Goal: Transaction & Acquisition: Purchase product/service

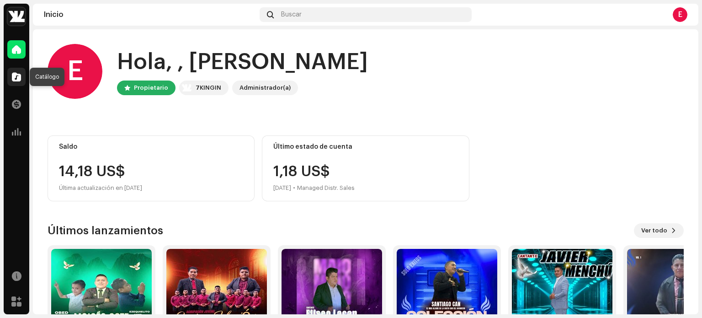
click at [16, 79] on span at bounding box center [16, 76] width 9 height 7
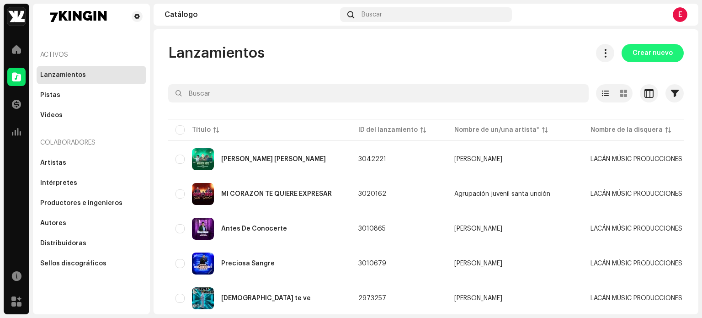
click at [644, 50] on span "Crear nuevo" at bounding box center [653, 53] width 40 height 18
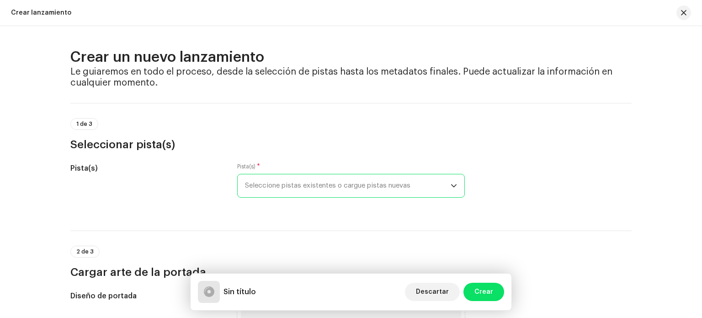
click at [317, 186] on span "Seleccione pistas existentes o cargue pistas nuevas" at bounding box center [348, 185] width 206 height 23
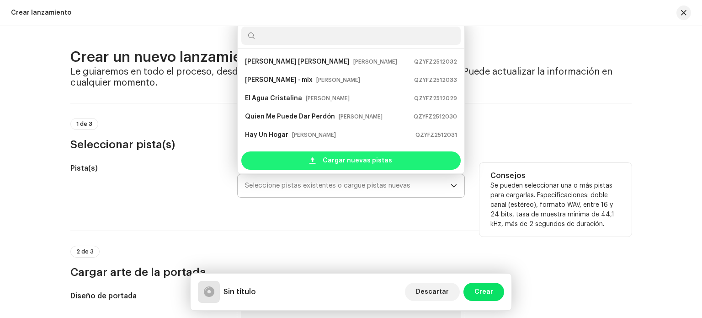
click at [331, 159] on span "Cargar nuevas pistas" at bounding box center [357, 160] width 69 height 18
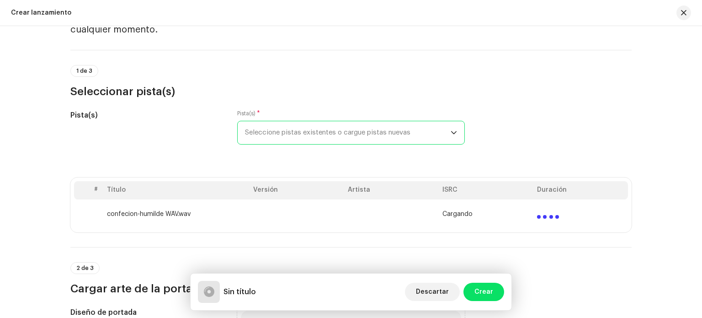
scroll to position [55, 0]
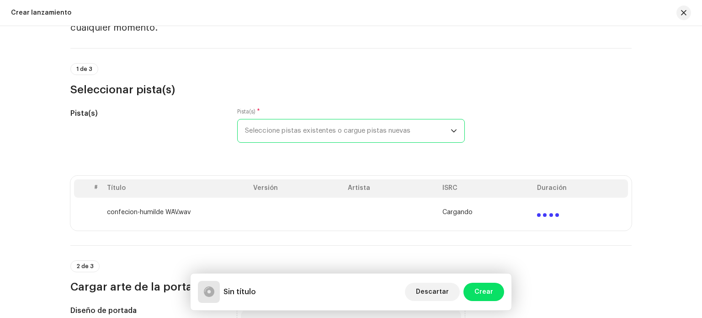
click at [346, 128] on span "Seleccione pistas existentes o cargue pistas nuevas" at bounding box center [348, 130] width 206 height 23
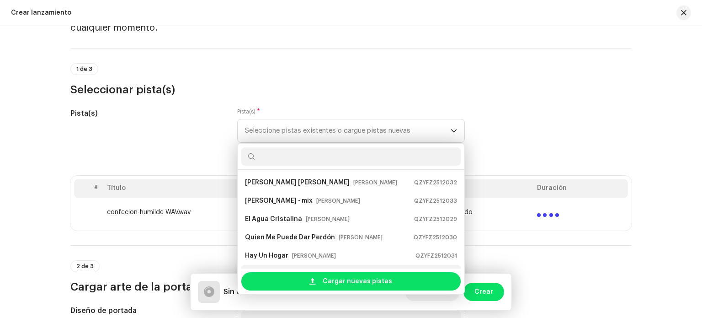
scroll to position [15, 0]
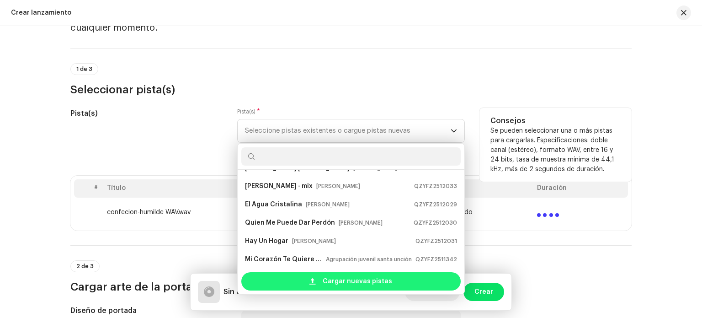
click at [313, 282] on span at bounding box center [312, 280] width 6 height 7
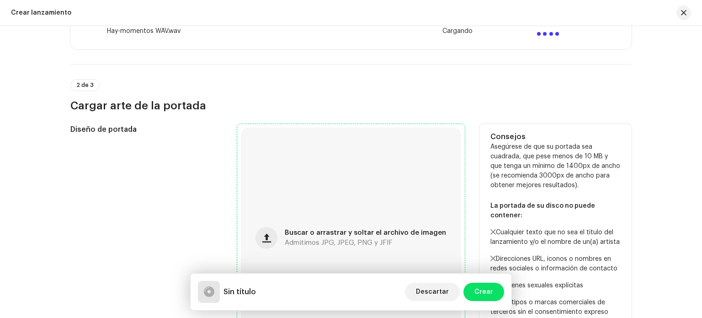
scroll to position [266, 0]
click at [277, 240] on button "button" at bounding box center [267, 237] width 22 height 22
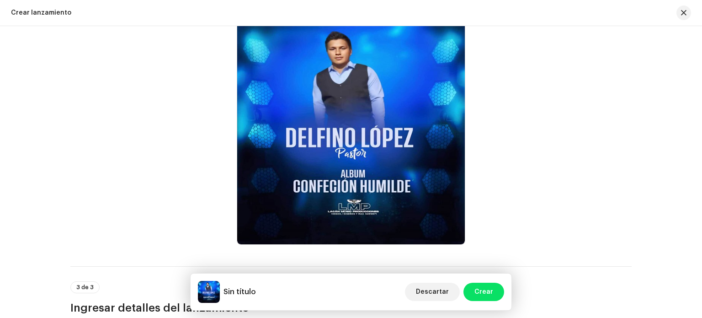
scroll to position [373, 0]
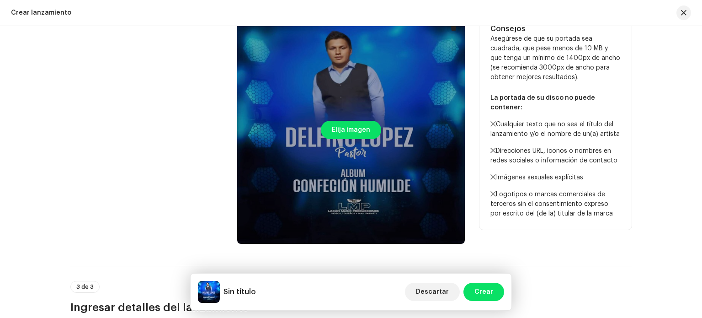
click at [298, 104] on div at bounding box center [351, 130] width 228 height 228
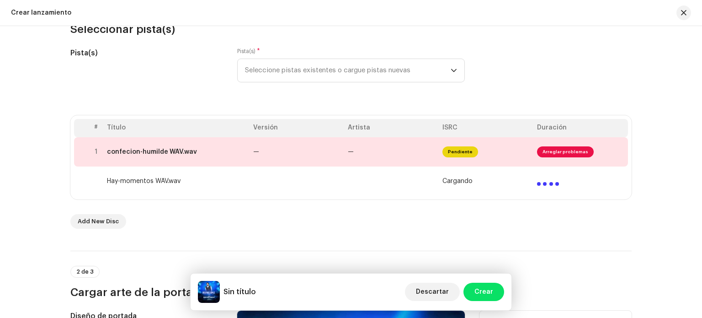
scroll to position [116, 0]
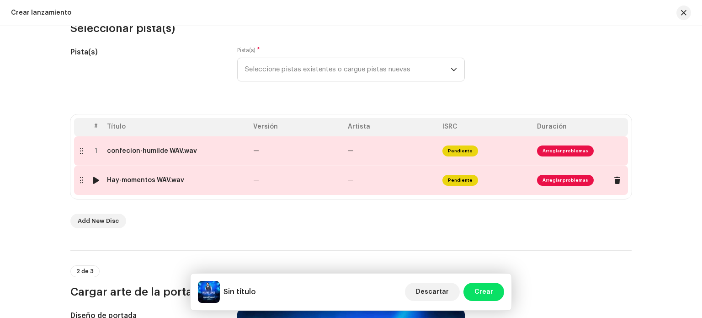
click at [125, 179] on div "Hay-momentos WAV.wav" at bounding box center [145, 179] width 77 height 7
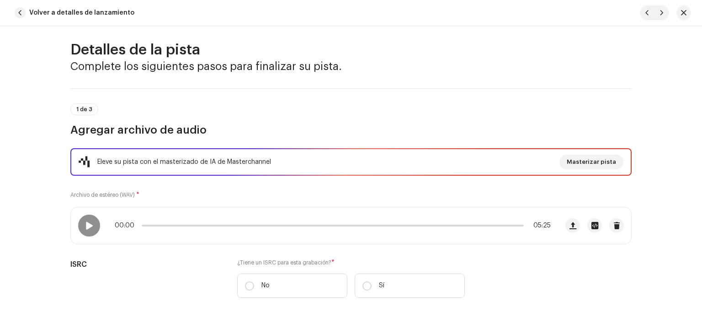
scroll to position [7, 0]
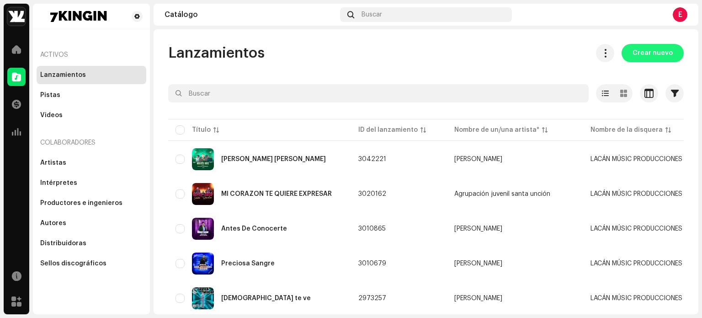
click at [636, 54] on span "Crear nuevo" at bounding box center [653, 53] width 40 height 18
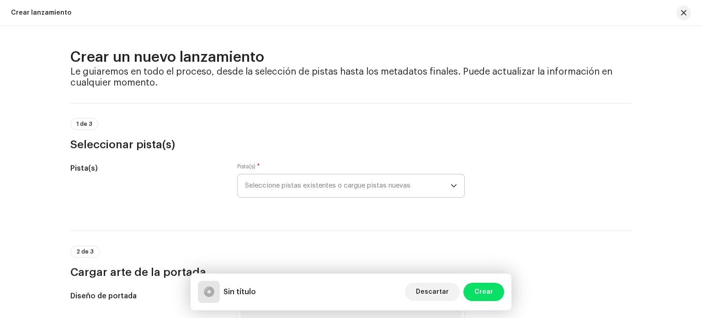
click at [343, 189] on span "Seleccione pistas existentes o cargue pistas nuevas" at bounding box center [348, 185] width 206 height 23
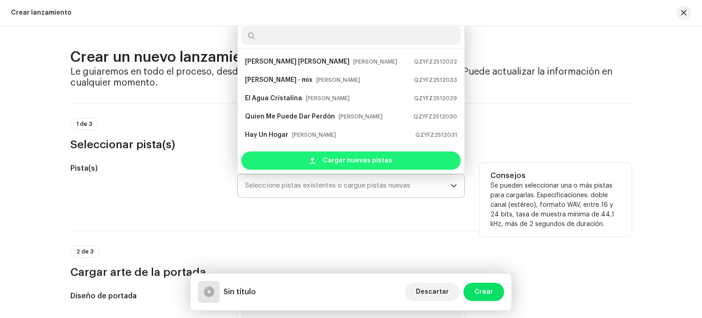
click at [335, 162] on span "Cargar nuevas pistas" at bounding box center [357, 160] width 69 height 18
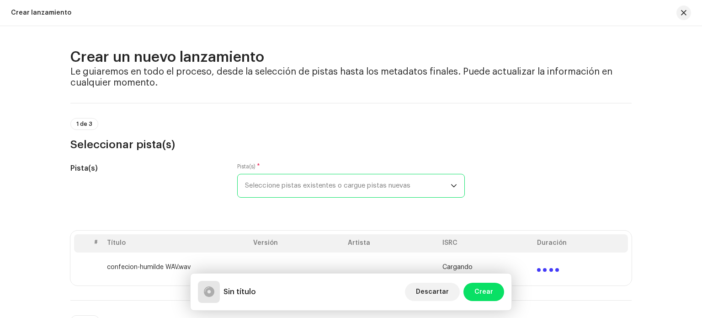
click at [297, 184] on span "Seleccione pistas existentes o cargue pistas nuevas" at bounding box center [348, 185] width 206 height 23
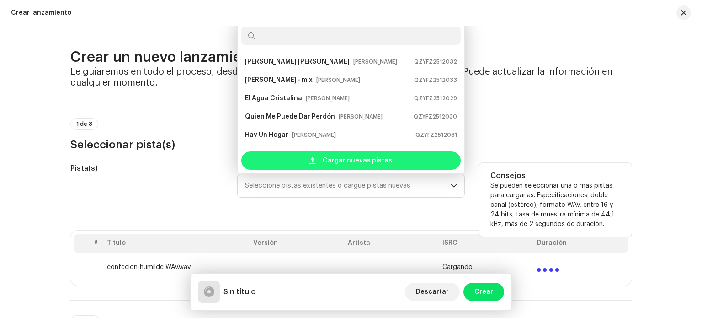
click at [307, 162] on div "Cargar nuevas pistas" at bounding box center [350, 160] width 219 height 18
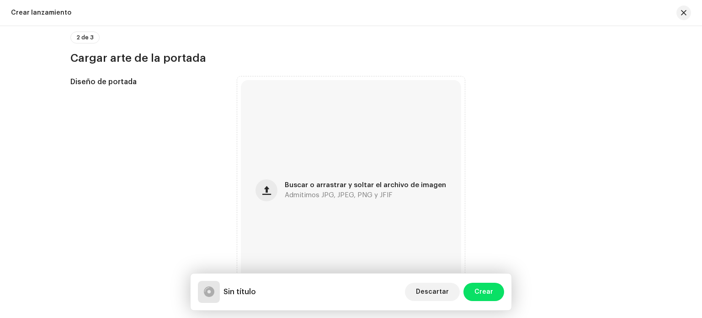
scroll to position [316, 0]
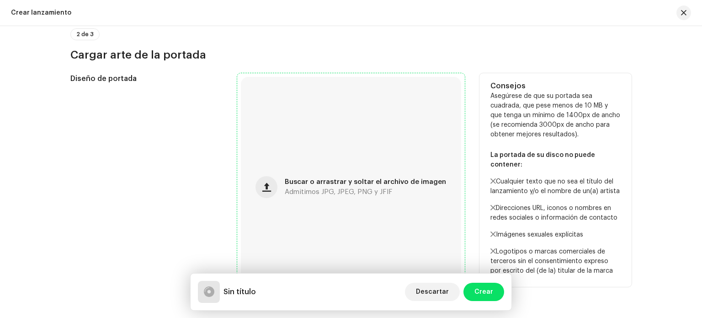
click at [304, 179] on span "Buscar o arrastrar y soltar el archivo de imagen" at bounding box center [365, 182] width 161 height 6
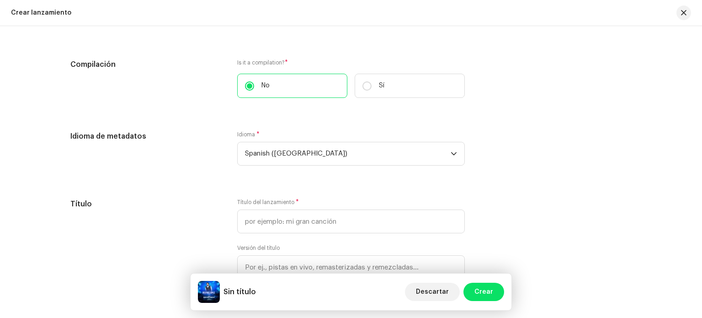
scroll to position [698, 0]
click at [288, 151] on span "Spanish ([GEOGRAPHIC_DATA])" at bounding box center [348, 153] width 206 height 23
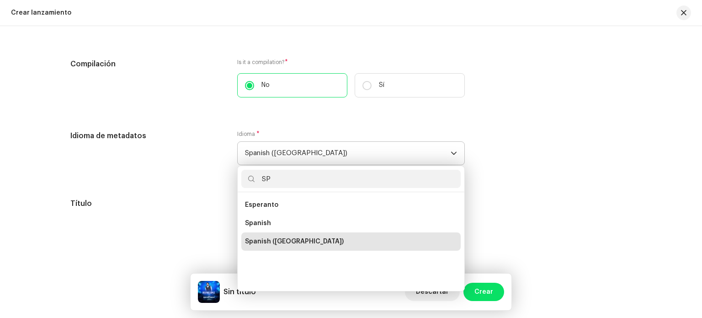
scroll to position [0, 0]
type input "SP"
click at [292, 239] on span "Spanish ([GEOGRAPHIC_DATA])" at bounding box center [294, 241] width 99 height 9
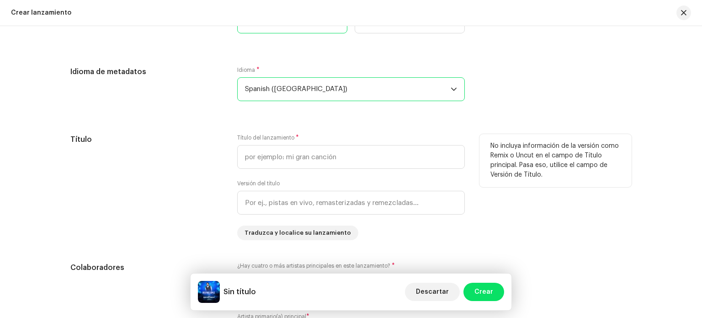
scroll to position [765, 0]
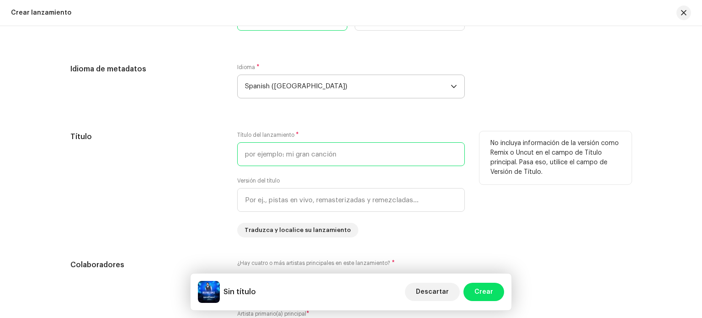
click at [282, 157] on input "text" at bounding box center [351, 154] width 228 height 24
type input "Confecion"
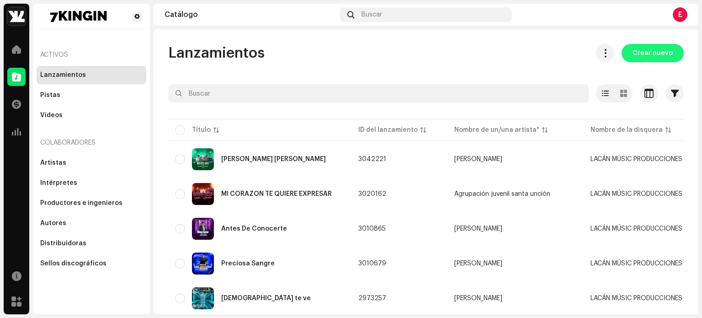
click at [657, 51] on span "Crear nuevo" at bounding box center [653, 53] width 40 height 18
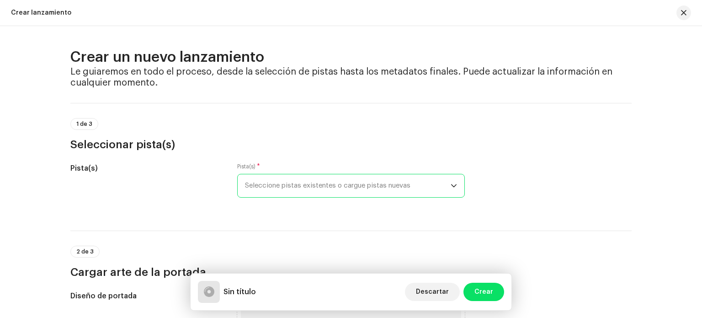
click at [307, 193] on span "Seleccione pistas existentes o cargue pistas nuevas" at bounding box center [348, 185] width 206 height 23
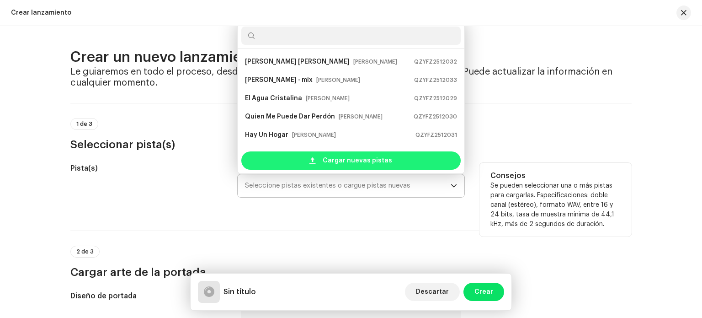
click at [318, 161] on div "Cargar nuevas pistas" at bounding box center [350, 160] width 219 height 18
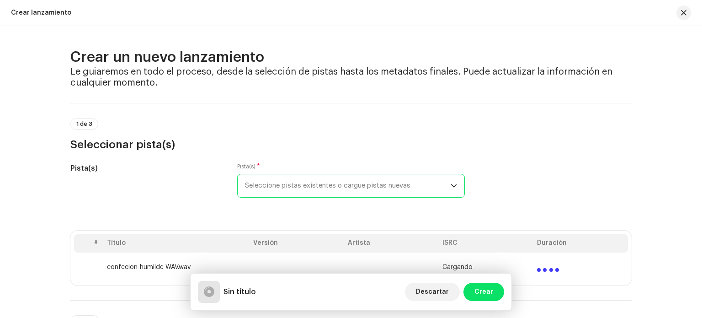
click at [346, 190] on span "Seleccione pistas existentes o cargue pistas nuevas" at bounding box center [348, 185] width 206 height 23
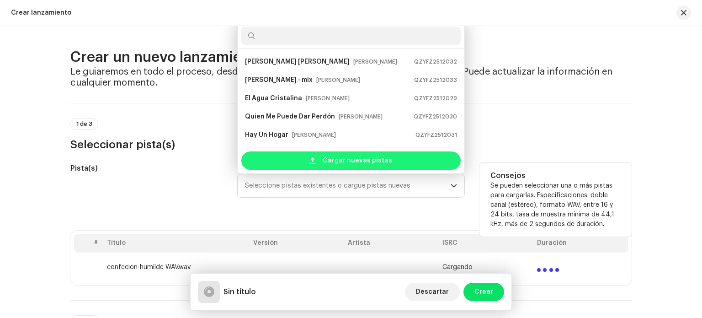
click at [349, 162] on span "Cargar nuevas pistas" at bounding box center [357, 160] width 69 height 18
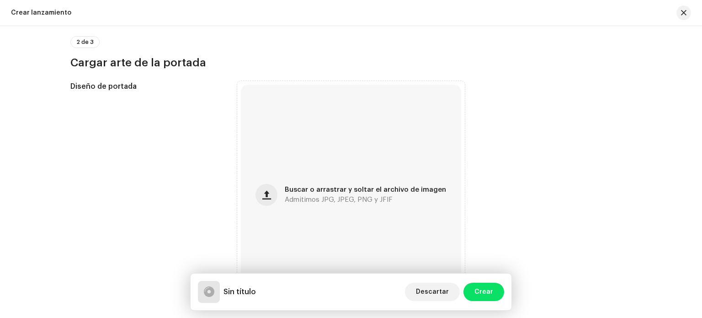
scroll to position [311, 0]
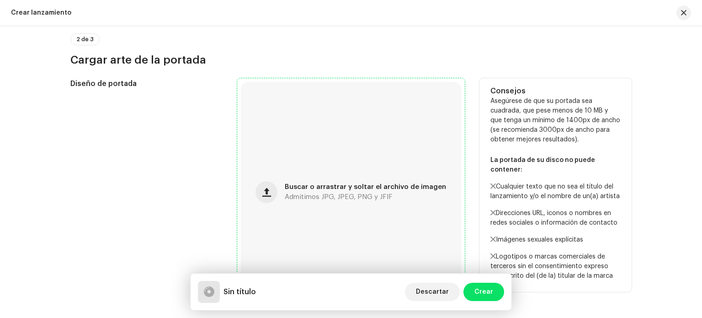
click at [313, 182] on div "Buscar o arrastrar y soltar el archivo de imagen Admitimos JPG, JPEG, PNG y JFIF" at bounding box center [351, 192] width 220 height 220
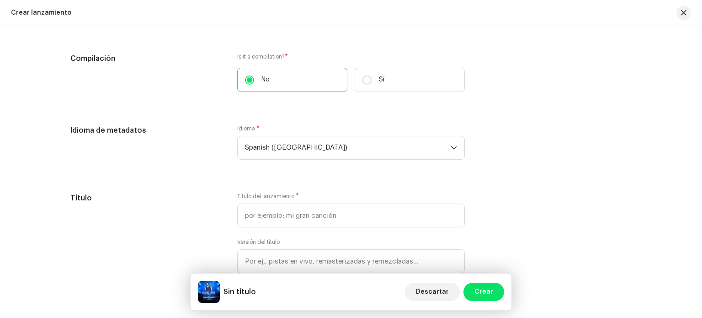
scroll to position [705, 0]
click at [322, 144] on span "Spanish ([GEOGRAPHIC_DATA])" at bounding box center [348, 146] width 206 height 23
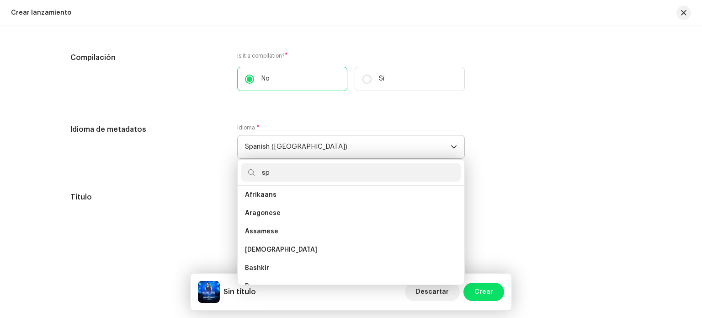
scroll to position [0, 0]
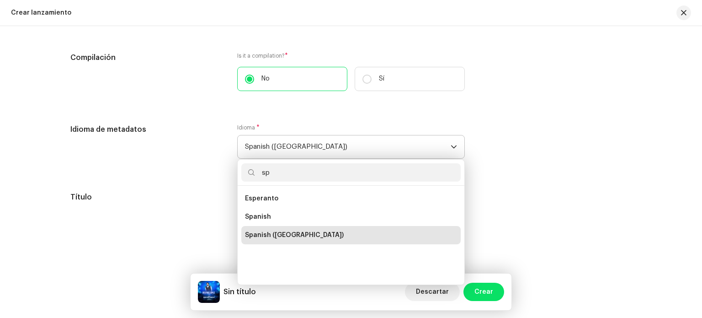
type input "sp"
click at [331, 229] on li "Spanish ([GEOGRAPHIC_DATA])" at bounding box center [350, 235] width 219 height 18
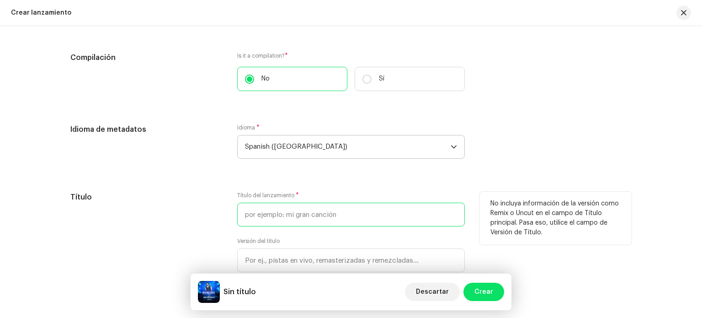
click at [310, 217] on input "text" at bounding box center [351, 214] width 228 height 24
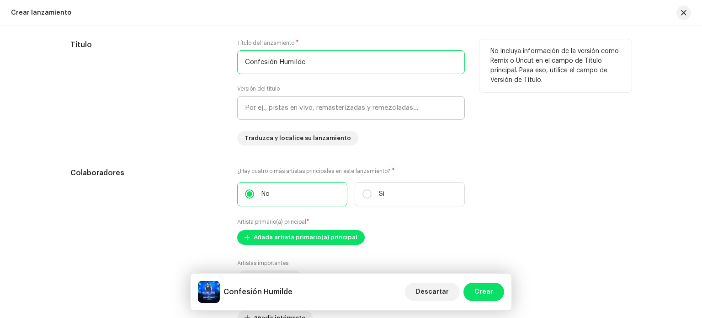
scroll to position [899, 0]
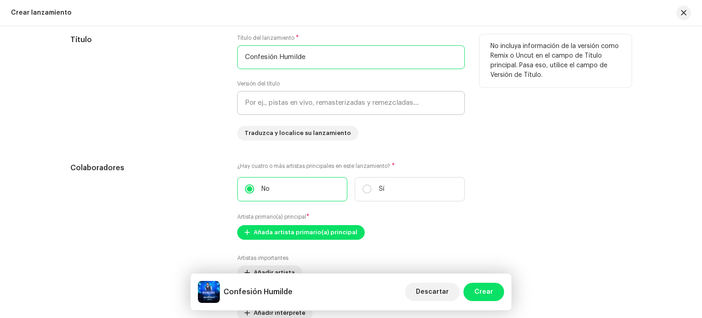
type input "Confesión Humilde"
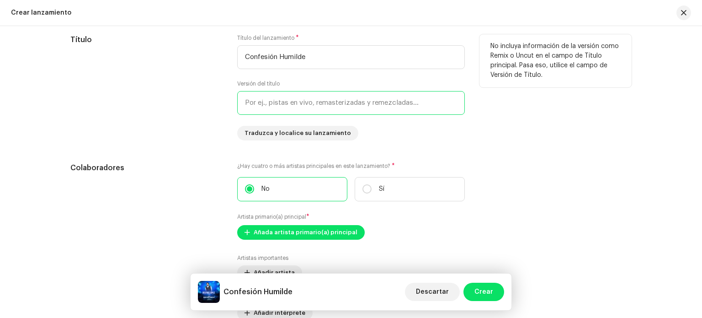
click at [273, 105] on input "text" at bounding box center [351, 103] width 228 height 24
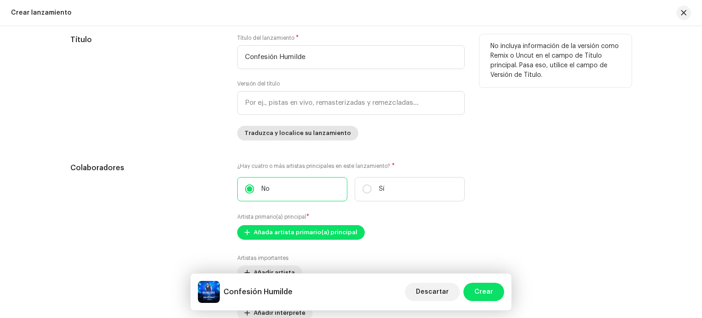
click at [265, 135] on span "Traduzca y localice su lanzamiento" at bounding box center [298, 133] width 106 height 18
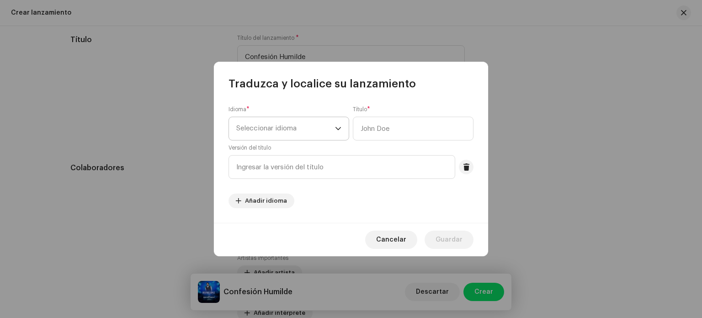
click at [268, 127] on span "Seleccionar idioma" at bounding box center [285, 128] width 99 height 23
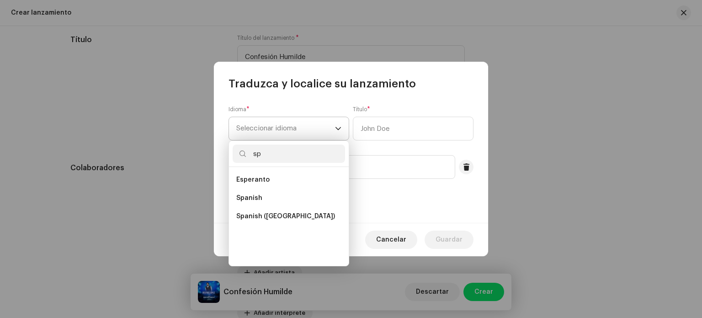
scroll to position [0, 0]
type input "sp"
click at [260, 217] on span "Spanish ([GEOGRAPHIC_DATA])" at bounding box center [285, 216] width 99 height 9
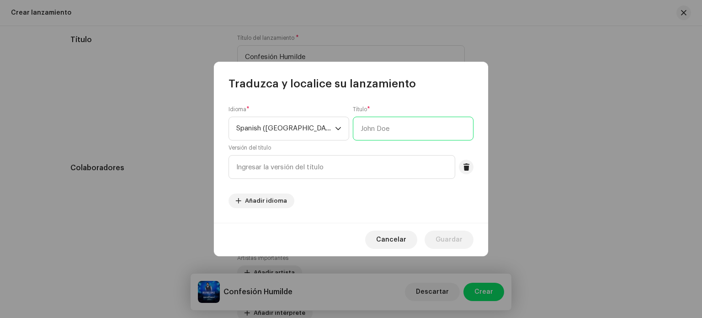
click at [395, 131] on input "text" at bounding box center [413, 129] width 121 height 24
type input "Confesión Humilde"
click at [302, 165] on input "text" at bounding box center [342, 167] width 227 height 24
type input "V"
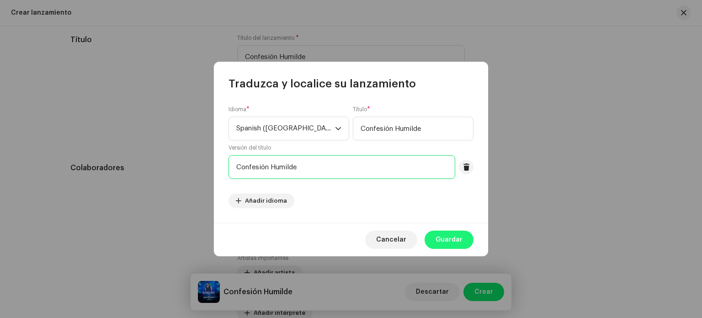
type input "Confesión Humilde"
click at [446, 241] on span "Guardar" at bounding box center [449, 239] width 27 height 18
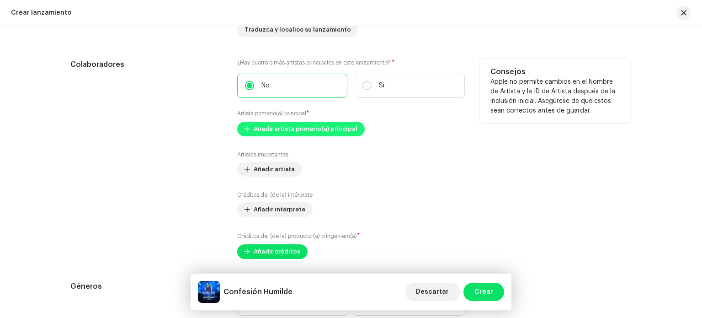
scroll to position [1029, 0]
click at [278, 127] on span "Añada artista primario(a) principal" at bounding box center [306, 128] width 104 height 18
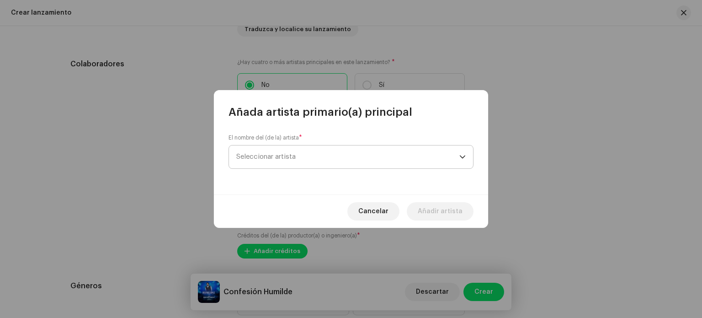
click at [264, 154] on span "Seleccionar artista" at bounding box center [265, 156] width 59 height 7
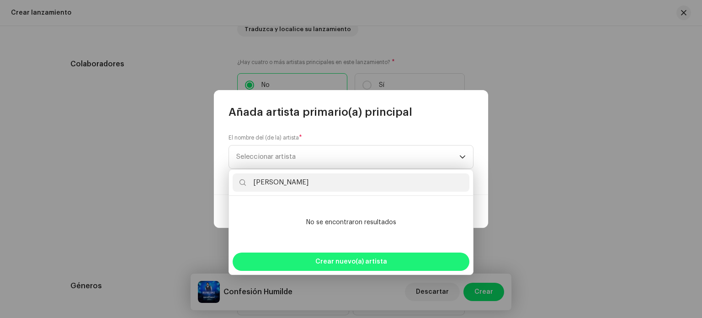
type input "[PERSON_NAME]"
click at [316, 266] on div "Crear nuevo(a) artista" at bounding box center [351, 261] width 237 height 18
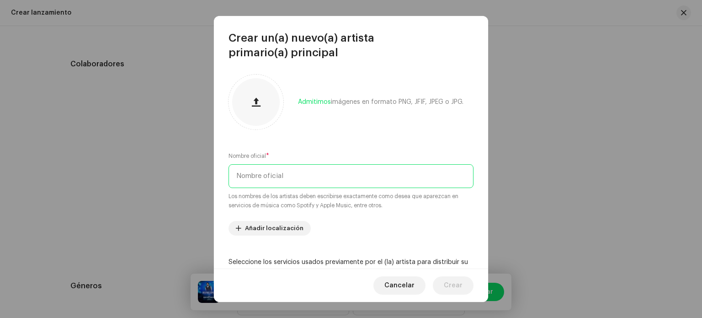
click at [266, 176] on input "text" at bounding box center [351, 176] width 245 height 24
click at [266, 176] on input "[PERSON_NAME]" at bounding box center [351, 176] width 245 height 24
type input "[PERSON_NAME]"
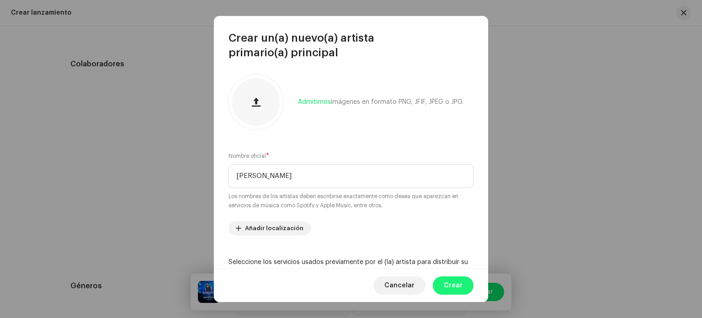
click at [452, 285] on span "Crear" at bounding box center [453, 285] width 19 height 18
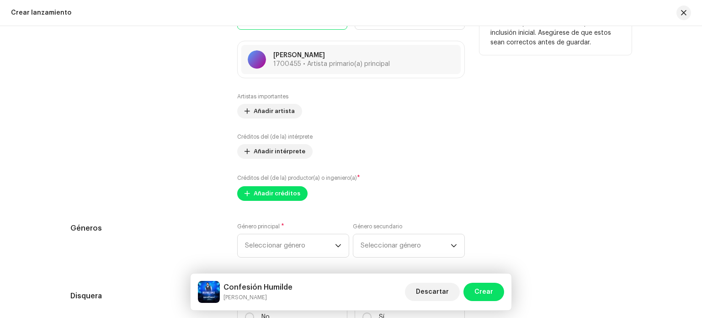
scroll to position [1099, 0]
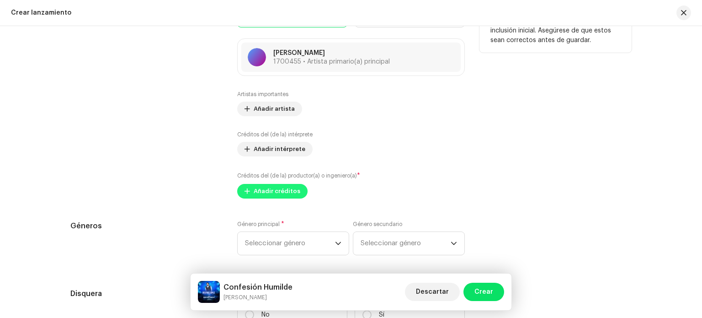
click at [269, 189] on span "Añadir créditos" at bounding box center [277, 191] width 47 height 18
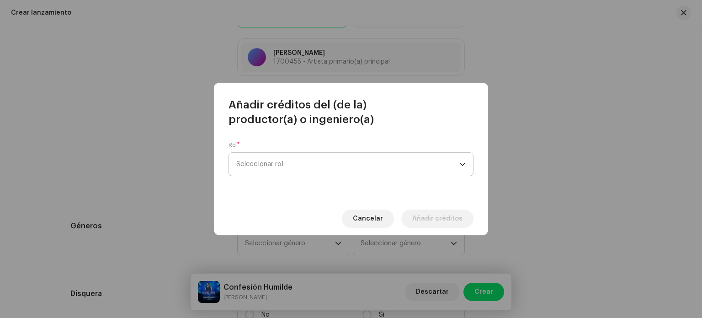
click at [269, 165] on span "Seleccionar rol" at bounding box center [347, 164] width 223 height 23
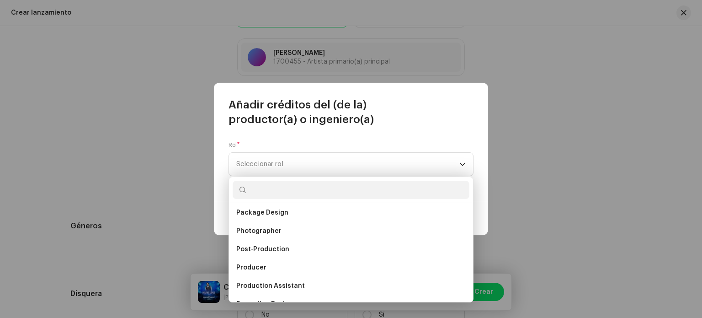
scroll to position [318, 0]
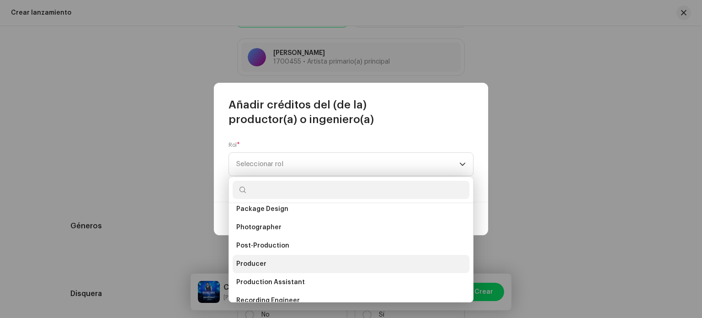
click at [250, 270] on li "Producer" at bounding box center [351, 264] width 237 height 18
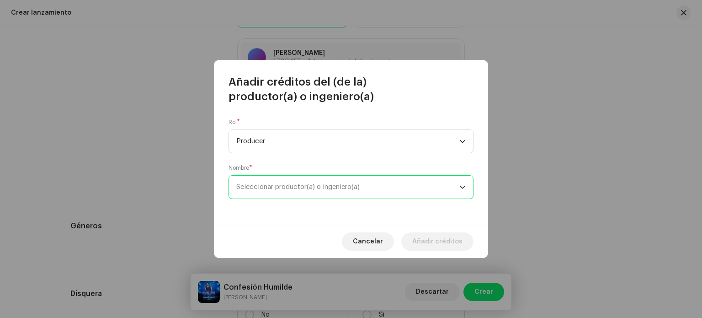
click at [264, 187] on span "Seleccionar productor(a) o ingeniero(a)" at bounding box center [297, 186] width 123 height 7
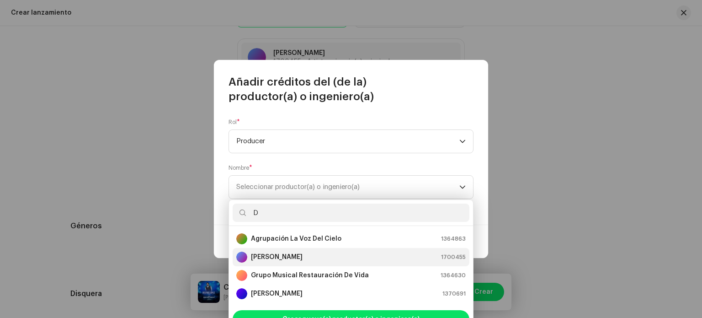
type input "D"
click at [272, 254] on strong "[PERSON_NAME]" at bounding box center [277, 256] width 52 height 9
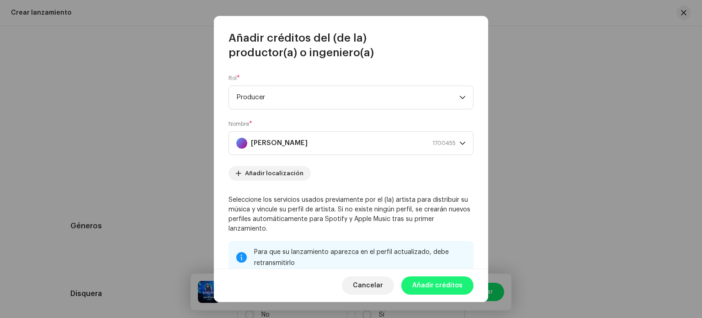
click at [444, 282] on span "Añadir créditos" at bounding box center [437, 285] width 50 height 18
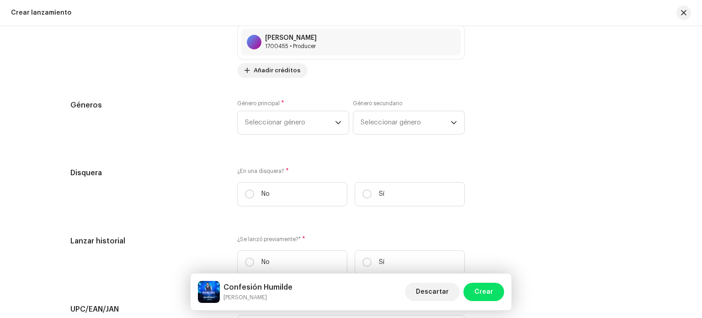
scroll to position [1260, 0]
click at [300, 120] on span "Seleccionar género" at bounding box center [290, 121] width 90 height 23
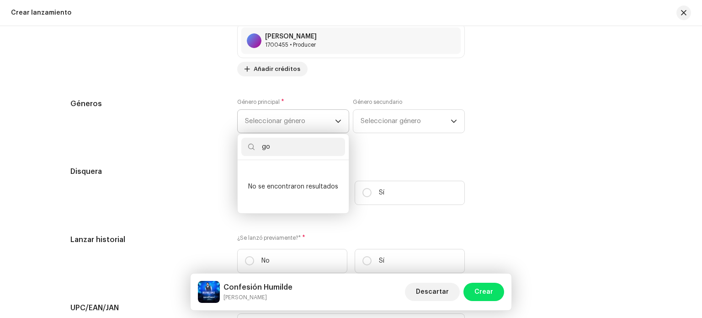
type input "g"
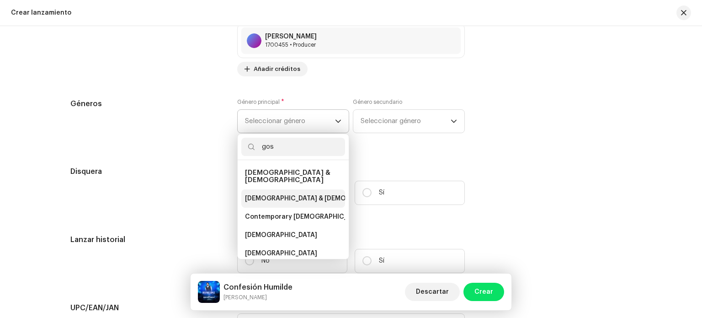
type input "gos"
click at [264, 195] on span "[DEMOGRAPHIC_DATA] & [DEMOGRAPHIC_DATA]" at bounding box center [321, 198] width 152 height 9
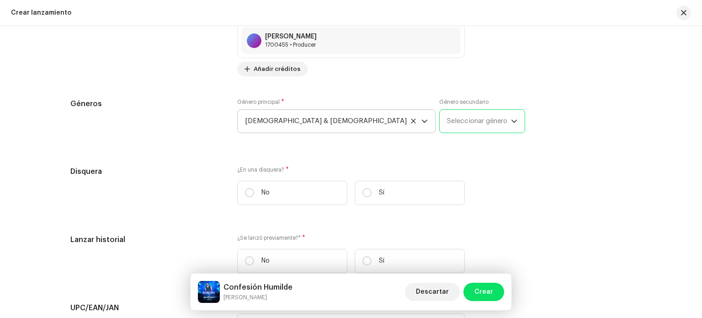
click at [447, 124] on span "Seleccionar género" at bounding box center [479, 121] width 64 height 23
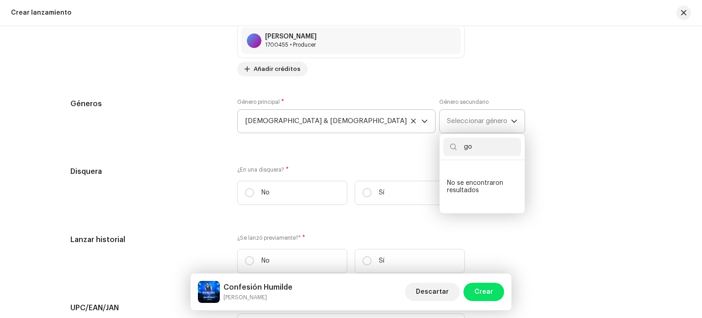
type input "g"
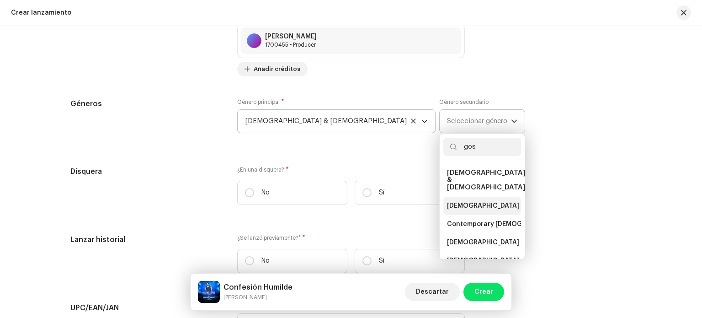
type input "gos"
click at [447, 201] on span "[DEMOGRAPHIC_DATA] & [DEMOGRAPHIC_DATA]" at bounding box center [523, 205] width 152 height 9
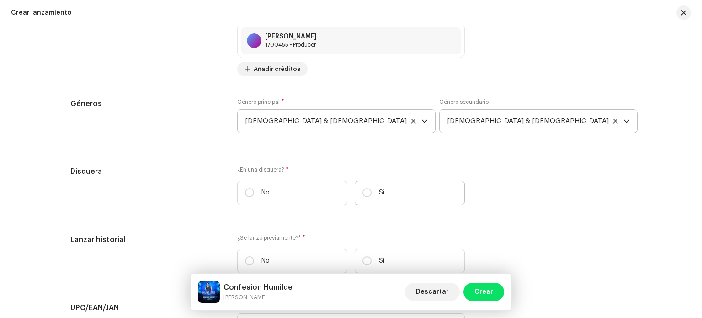
click at [370, 195] on label "Sí" at bounding box center [410, 193] width 110 height 24
click at [370, 195] on input "Sí" at bounding box center [366, 192] width 9 height 9
radio input "true"
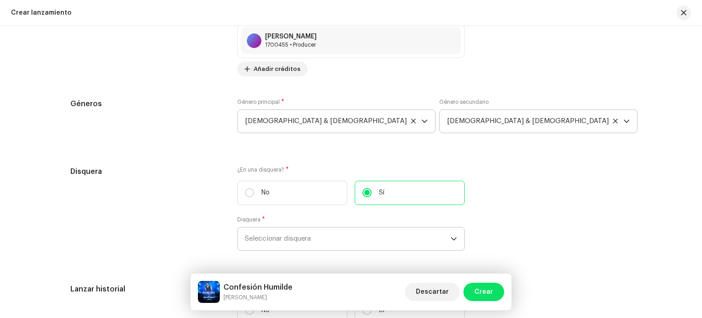
click at [276, 238] on span "Seleccionar disquera" at bounding box center [348, 238] width 206 height 23
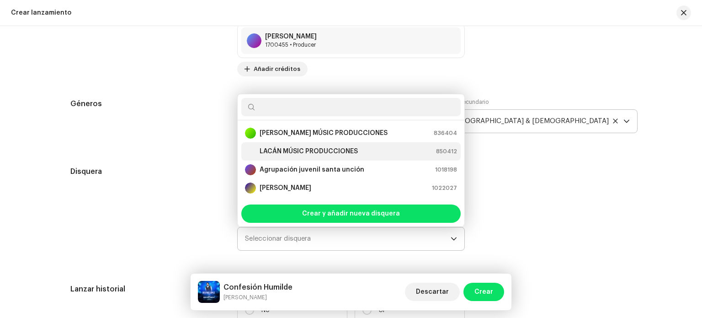
click at [298, 146] on li "LACÁN MÚSIC PRODUCCIONES 850412" at bounding box center [350, 151] width 219 height 18
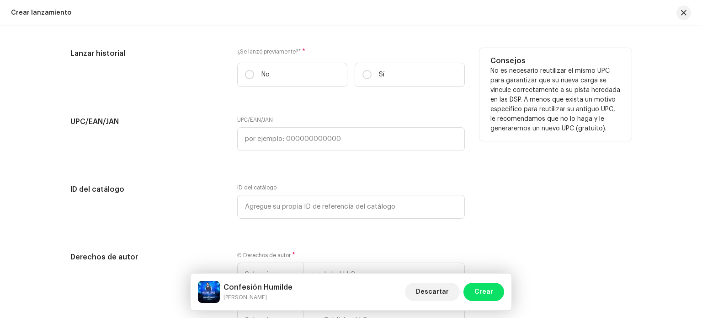
scroll to position [1499, 0]
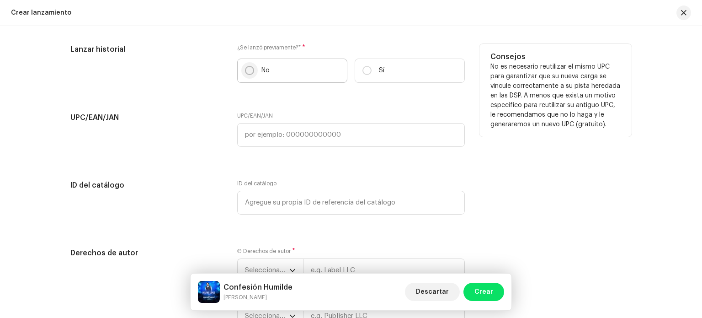
click at [250, 70] on input "No" at bounding box center [249, 70] width 9 height 9
radio input "true"
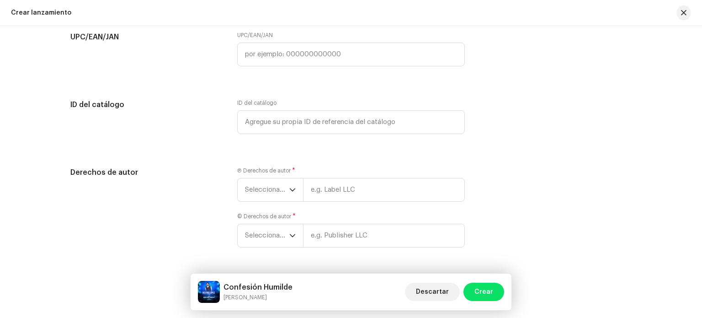
scroll to position [1611, 0]
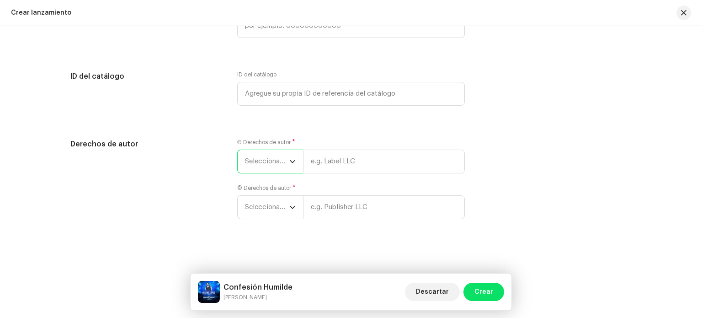
click at [265, 162] on span "Seleccionar año" at bounding box center [267, 161] width 44 height 23
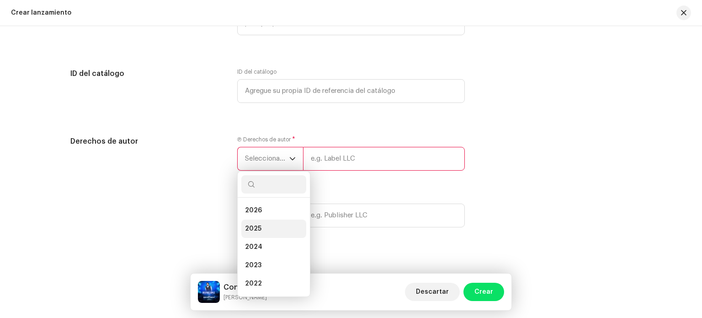
click at [245, 233] on span "2025" at bounding box center [253, 228] width 16 height 9
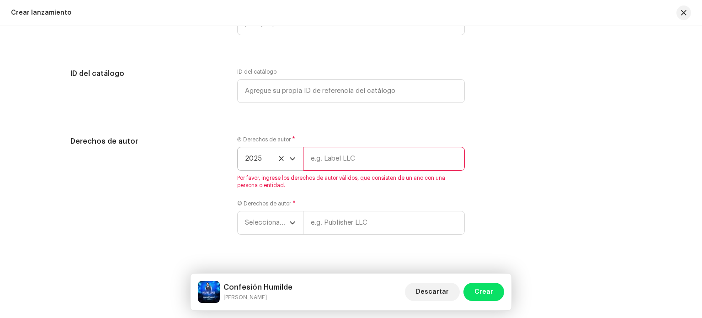
click at [340, 165] on input "text" at bounding box center [384, 159] width 162 height 24
type input "[PERSON_NAME] films sf"
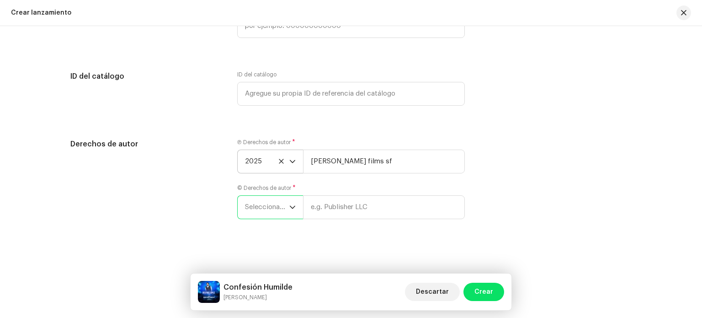
click at [253, 228] on div "Ⓟ Derechos de autor * 2025 [PERSON_NAME] films sf © Derechos de autor * Selecci…" at bounding box center [351, 183] width 228 height 91
click at [271, 198] on span "Seleccionar año" at bounding box center [267, 207] width 44 height 23
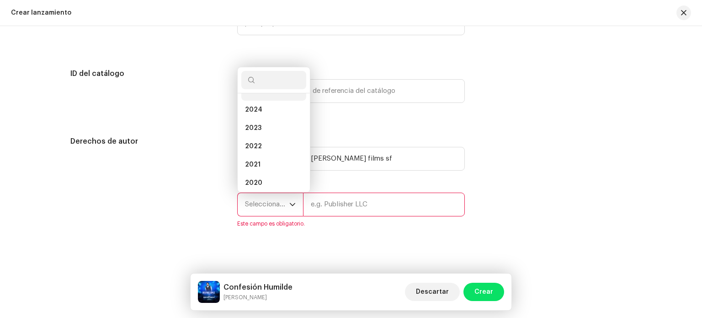
scroll to position [22, 0]
click at [267, 97] on li "2025" at bounding box center [273, 102] width 65 height 18
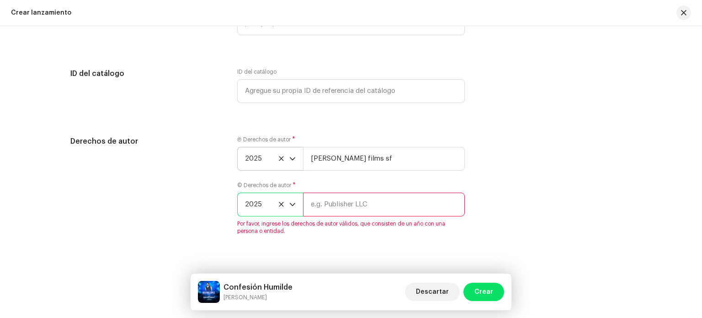
click at [329, 207] on input "text" at bounding box center [384, 204] width 162 height 24
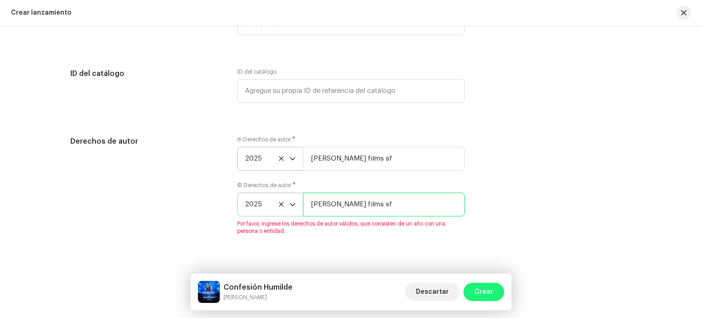
type input "[PERSON_NAME] films sf"
click at [490, 292] on span "Crear" at bounding box center [483, 291] width 19 height 18
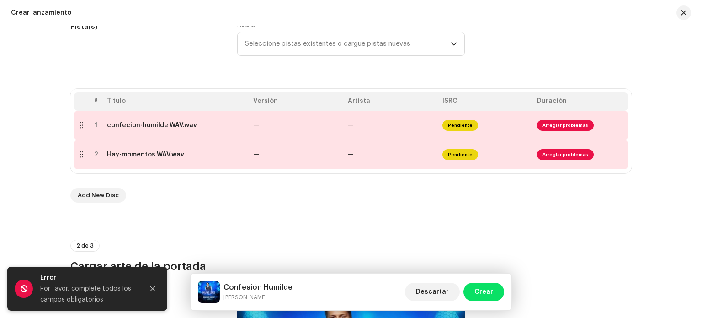
scroll to position [143, 0]
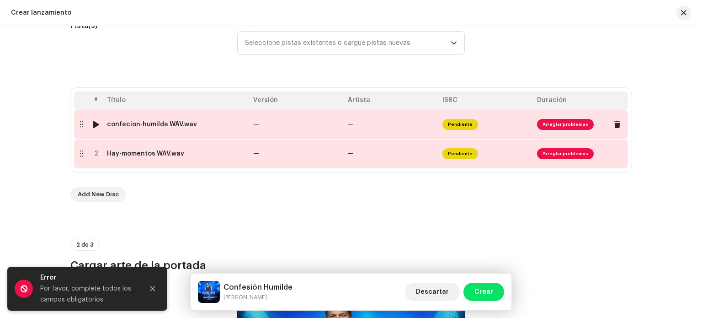
click at [336, 124] on td "—" at bounding box center [297, 124] width 95 height 29
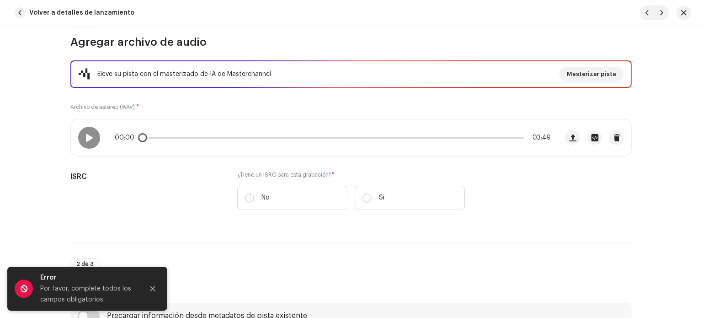
scroll to position [97, 0]
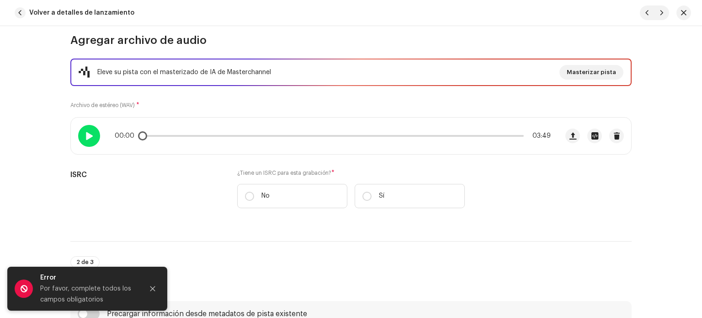
click at [89, 136] on span at bounding box center [89, 135] width 8 height 7
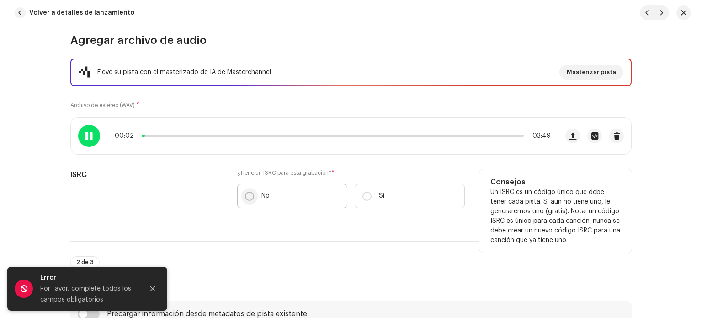
click at [249, 197] on input "No" at bounding box center [249, 196] width 9 height 9
radio input "true"
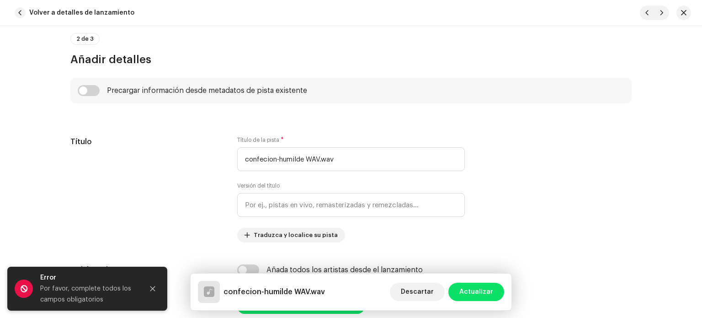
scroll to position [345, 0]
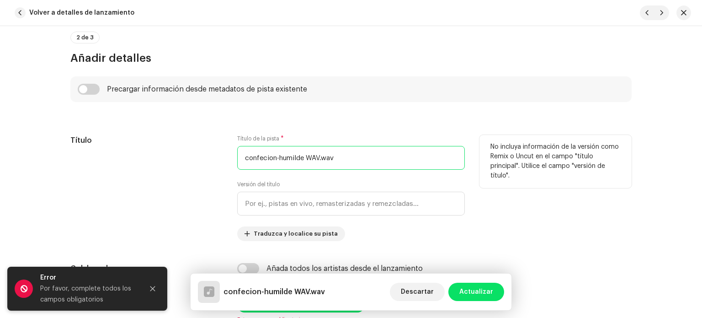
click at [341, 158] on input "confecion-humilde WAV.wav" at bounding box center [351, 158] width 228 height 24
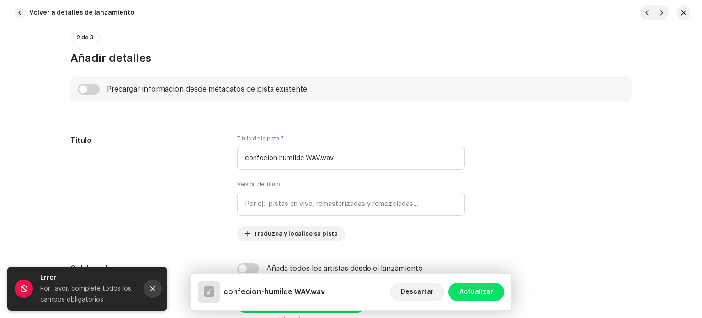
click at [150, 289] on icon "Close" at bounding box center [152, 288] width 6 height 6
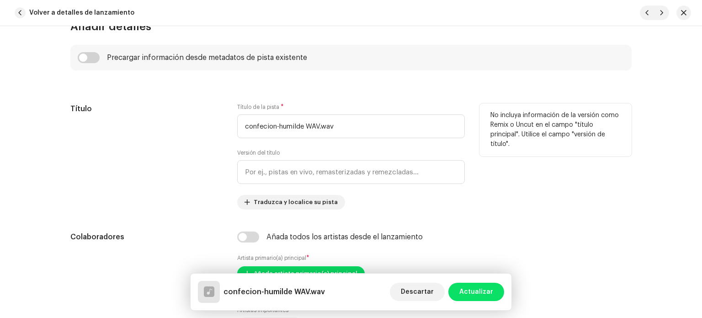
scroll to position [378, 0]
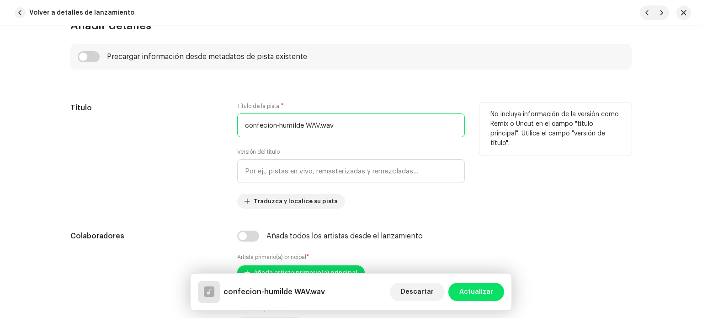
click at [334, 128] on input "confecion-humilde WAV.wav" at bounding box center [351, 125] width 228 height 24
type input "c"
click at [334, 128] on input "Confesión Humilde" at bounding box center [351, 125] width 228 height 24
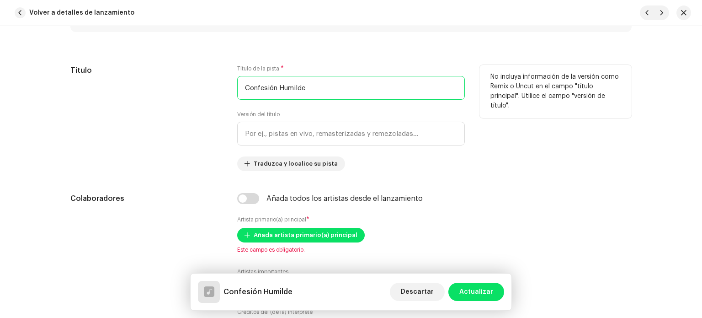
scroll to position [416, 0]
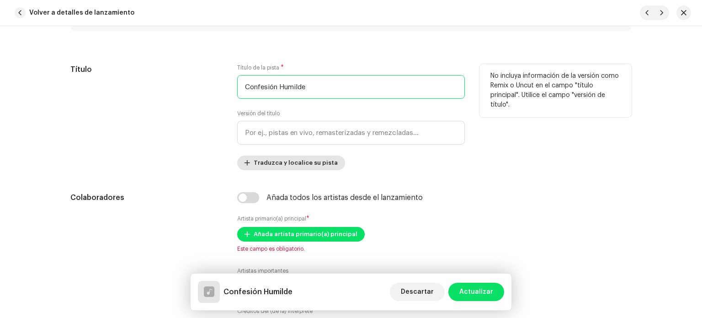
type input "Confesión Humilde"
click at [298, 162] on span "Traduzca y localice su pista" at bounding box center [296, 163] width 84 height 18
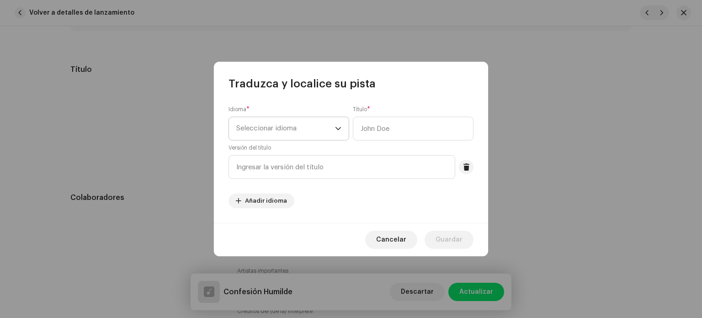
click at [263, 129] on span "Seleccionar idioma" at bounding box center [285, 128] width 99 height 23
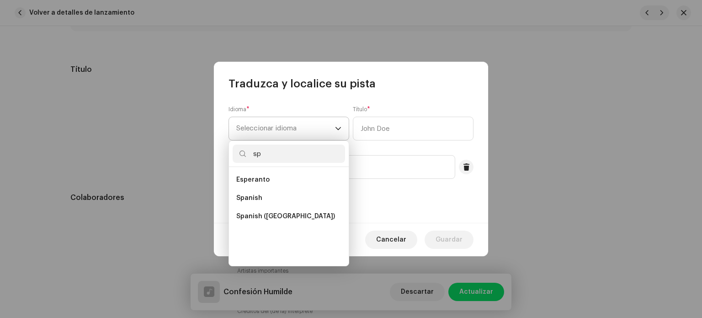
scroll to position [0, 0]
type input "sp"
click at [255, 217] on span "Spanish ([GEOGRAPHIC_DATA])" at bounding box center [285, 216] width 99 height 9
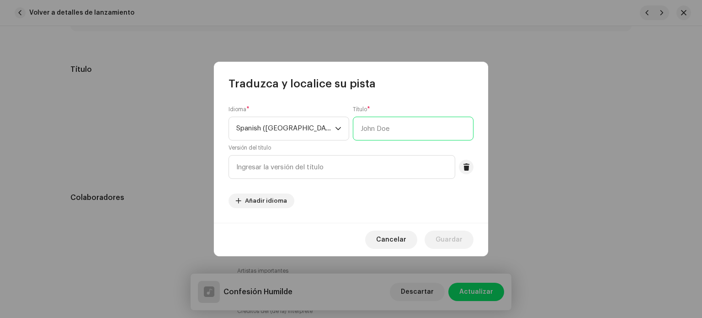
click at [373, 129] on input "text" at bounding box center [413, 129] width 121 height 24
type input "Confesión Humilde"
click at [333, 165] on input "text" at bounding box center [342, 167] width 227 height 24
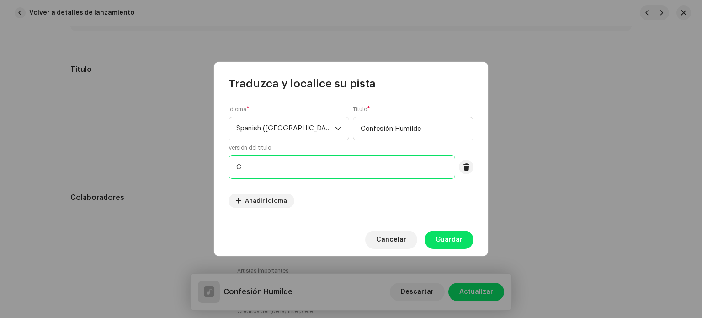
type input "Confesión Humilde"
click at [456, 239] on span "Guardar" at bounding box center [449, 239] width 27 height 18
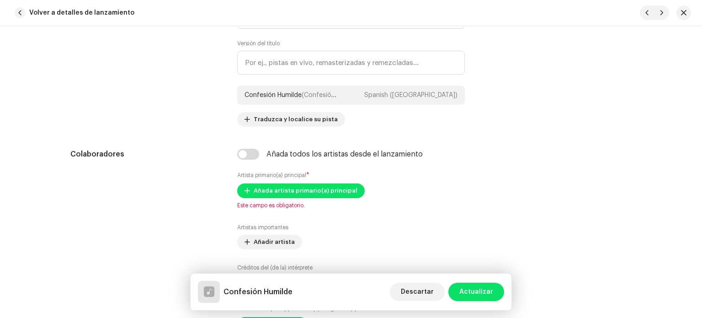
scroll to position [488, 0]
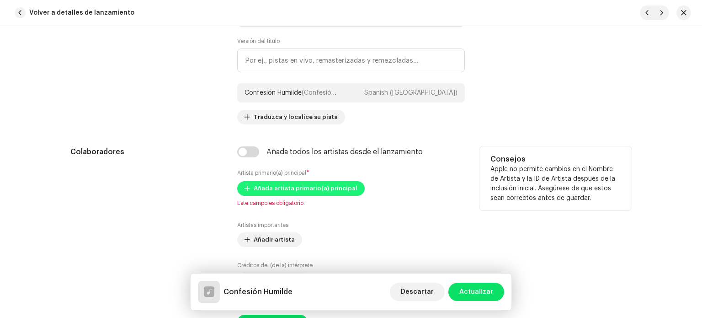
click at [285, 189] on span "Añada artista primario(a) principal" at bounding box center [306, 188] width 104 height 18
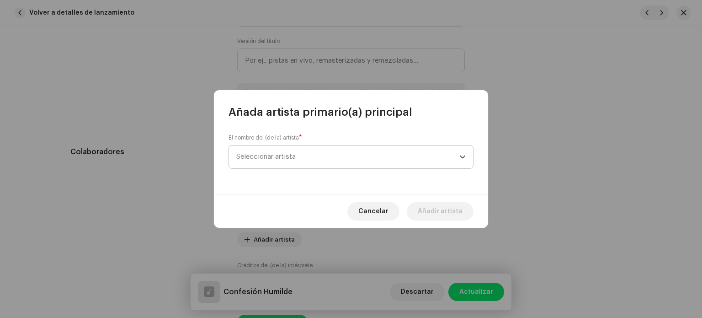
click at [274, 159] on span "Seleccionar artista" at bounding box center [265, 156] width 59 height 7
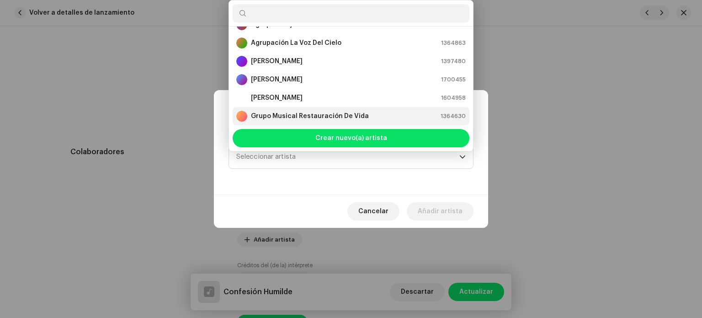
scroll to position [0, 0]
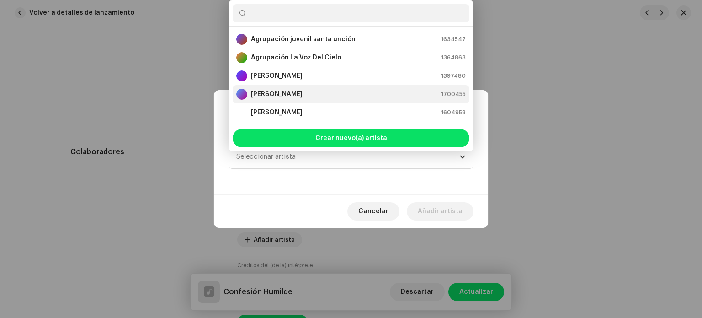
click at [295, 94] on strong "[PERSON_NAME]" at bounding box center [277, 94] width 52 height 9
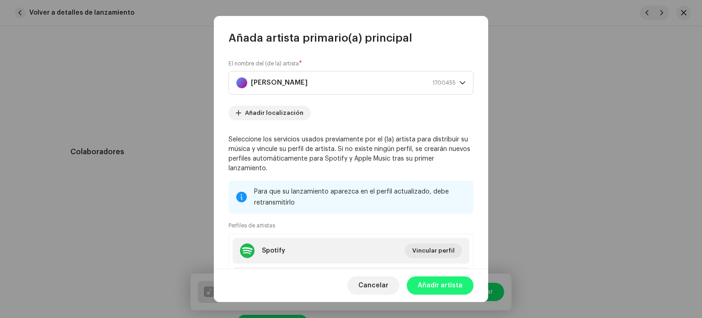
click at [431, 287] on span "Añadir artista" at bounding box center [440, 285] width 45 height 18
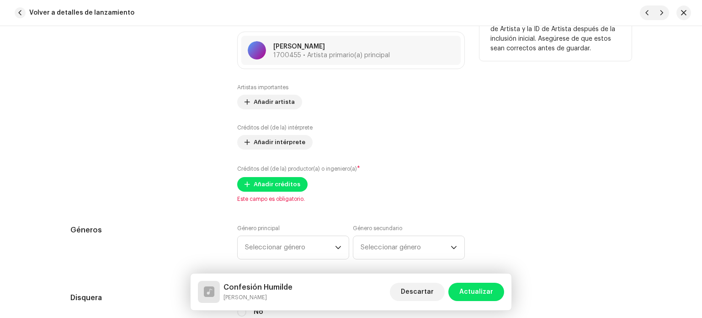
scroll to position [640, 0]
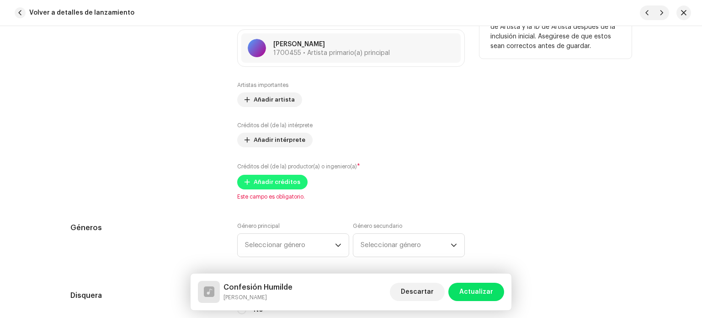
click at [266, 181] on span "Añadir créditos" at bounding box center [277, 182] width 47 height 18
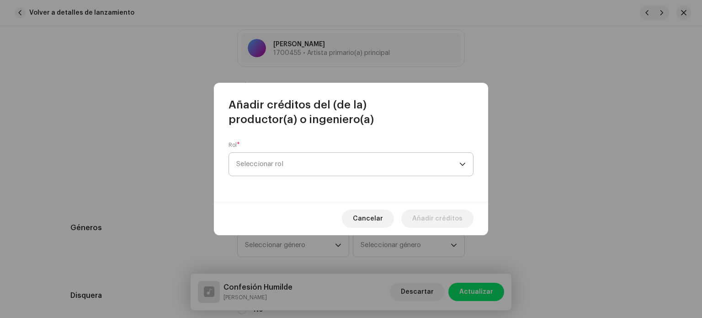
click at [265, 164] on span "Seleccionar rol" at bounding box center [347, 164] width 223 height 23
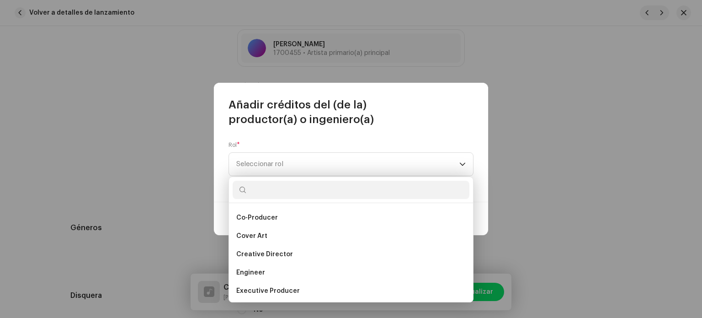
scroll to position [145, 0]
click at [269, 253] on span "Creative Director" at bounding box center [264, 253] width 57 height 9
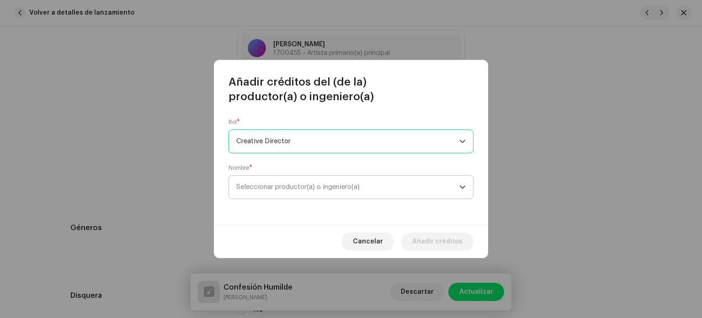
click at [267, 186] on span "Seleccionar productor(a) o ingeniero(a)" at bounding box center [297, 186] width 123 height 7
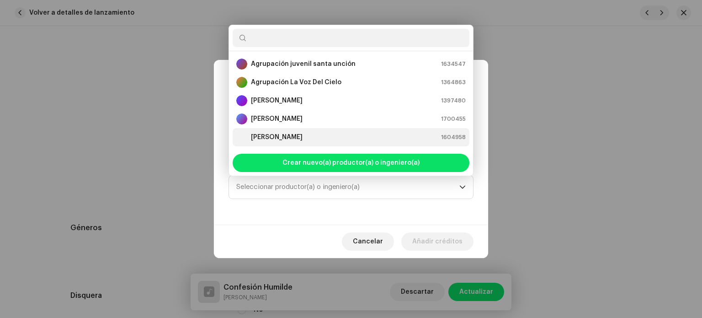
scroll to position [15, 0]
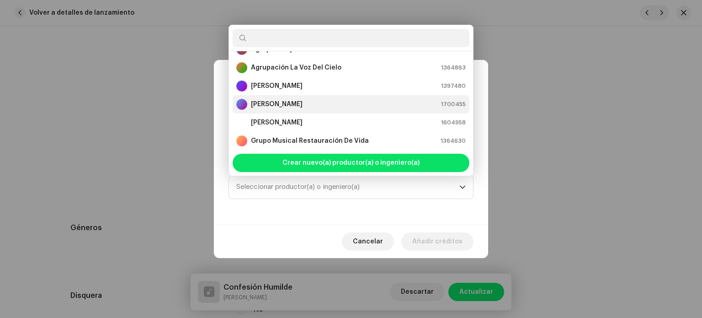
click at [288, 102] on strong "[PERSON_NAME]" at bounding box center [277, 104] width 52 height 9
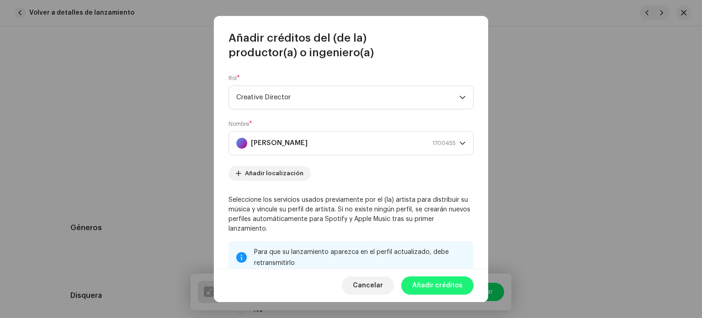
click at [435, 290] on span "Añadir créditos" at bounding box center [437, 285] width 50 height 18
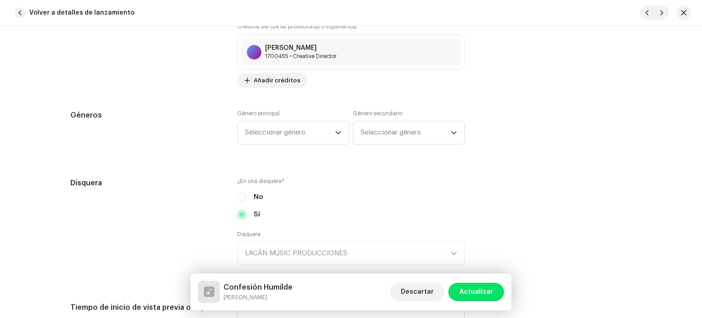
scroll to position [781, 0]
click at [286, 136] on span "Seleccionar género" at bounding box center [290, 131] width 90 height 23
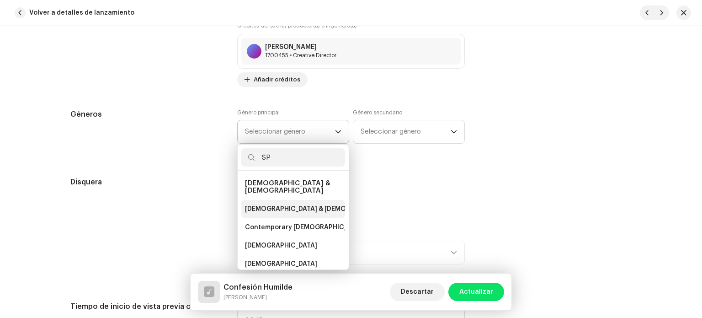
type input "SP"
click at [281, 204] on span "[DEMOGRAPHIC_DATA] & [DEMOGRAPHIC_DATA]" at bounding box center [321, 208] width 152 height 9
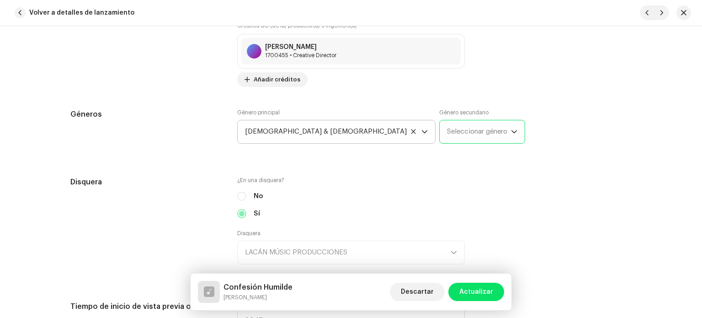
click at [447, 131] on span "Seleccionar género" at bounding box center [479, 131] width 64 height 23
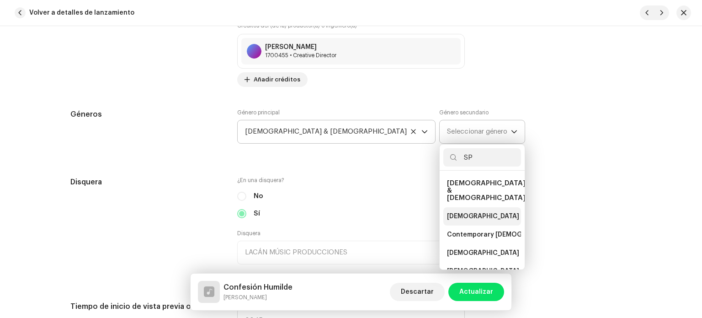
type input "SP"
click at [447, 212] on span "[DEMOGRAPHIC_DATA] & [DEMOGRAPHIC_DATA]" at bounding box center [523, 216] width 152 height 9
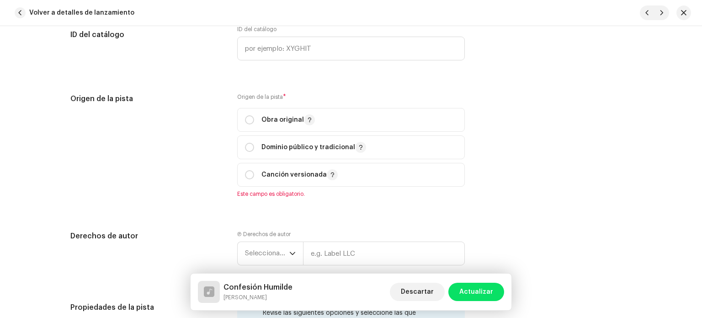
scroll to position [1120, 0]
click at [246, 176] on input "radio" at bounding box center [249, 174] width 9 height 9
radio input "true"
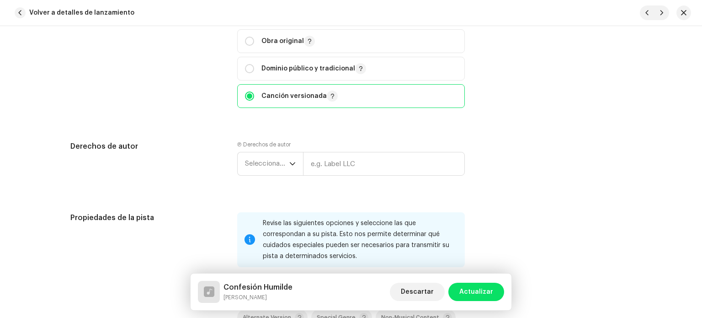
scroll to position [1199, 0]
click at [272, 166] on span "Seleccionar año" at bounding box center [267, 163] width 44 height 23
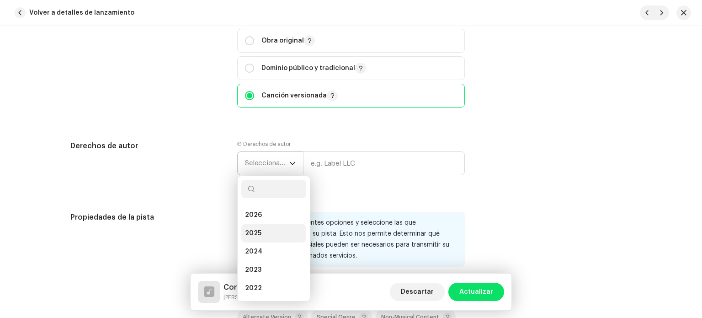
click at [256, 230] on span "2025" at bounding box center [253, 233] width 16 height 9
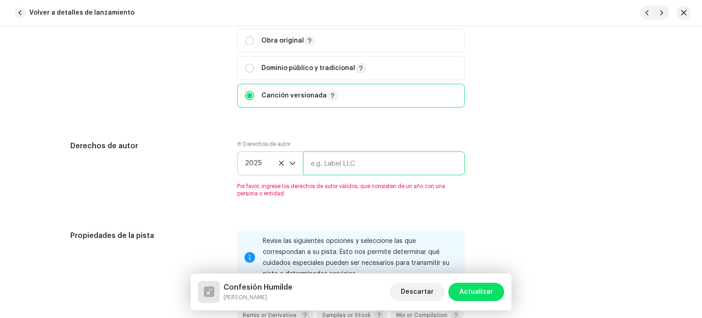
click at [336, 173] on input "text" at bounding box center [384, 163] width 162 height 24
type input "[PERSON_NAME] films sf"
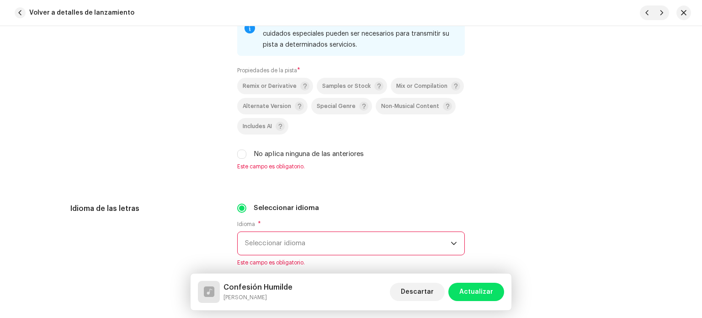
scroll to position [1410, 0]
click at [241, 157] on input "No aplica ninguna de las anteriores" at bounding box center [241, 153] width 9 height 9
checkbox input "true"
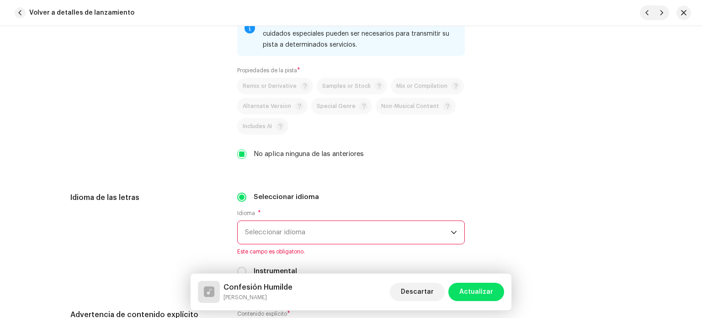
click at [289, 234] on span "Seleccionar idioma" at bounding box center [348, 232] width 206 height 23
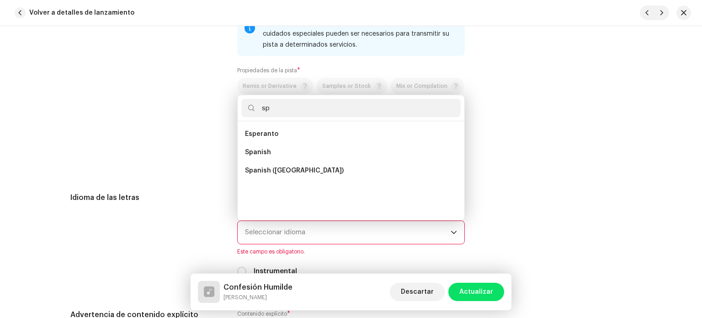
scroll to position [0, 0]
type input "sp"
click at [283, 178] on li "Spanish ([GEOGRAPHIC_DATA])" at bounding box center [350, 170] width 219 height 18
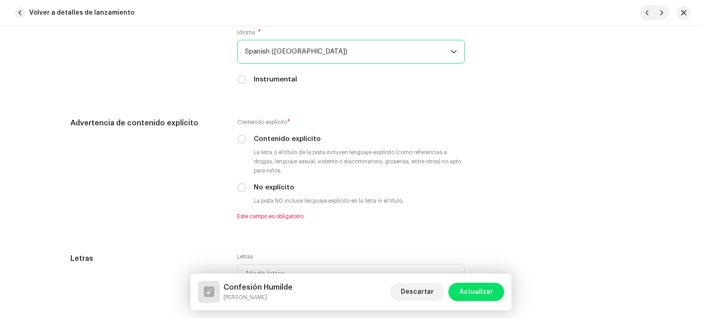
scroll to position [1591, 0]
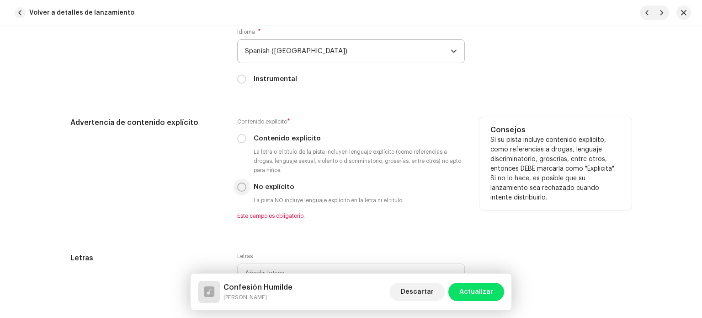
click at [239, 189] on input "No explícito" at bounding box center [241, 186] width 9 height 9
radio input "true"
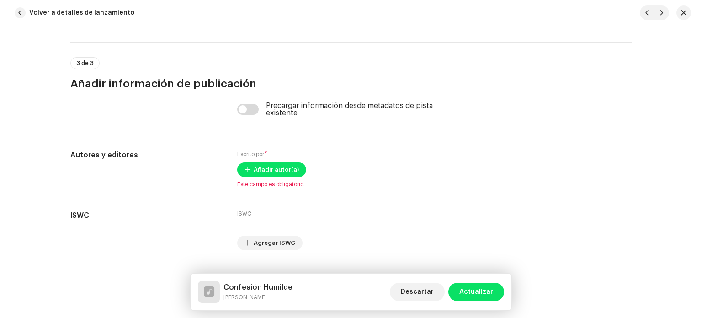
scroll to position [1869, 0]
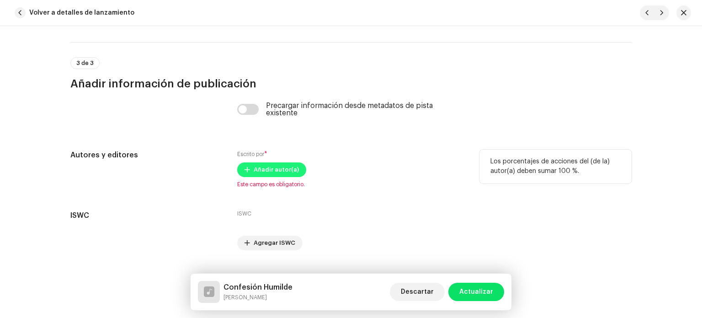
click at [272, 170] on span "Añadir autor(a)" at bounding box center [276, 169] width 45 height 18
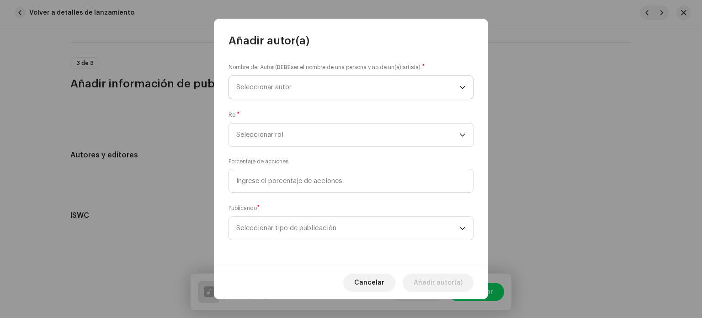
click at [275, 87] on span "Seleccionar autor" at bounding box center [263, 87] width 55 height 7
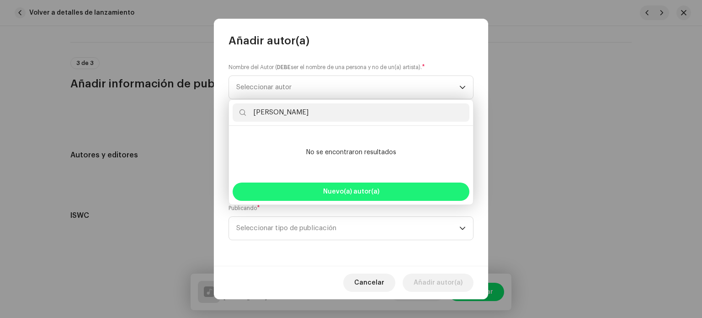
type input "[PERSON_NAME]"
click at [314, 186] on button "Nuevo(a) autor(a)" at bounding box center [351, 191] width 237 height 18
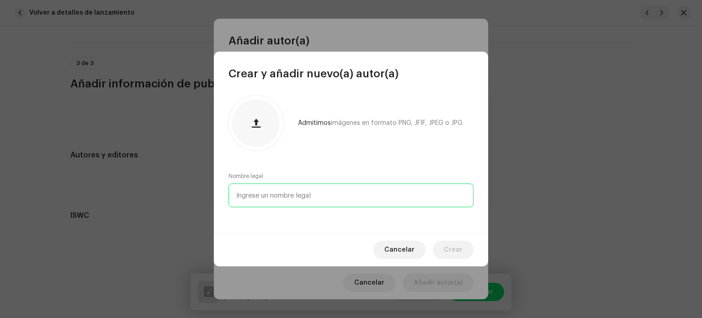
click at [299, 193] on input "text" at bounding box center [351, 195] width 245 height 24
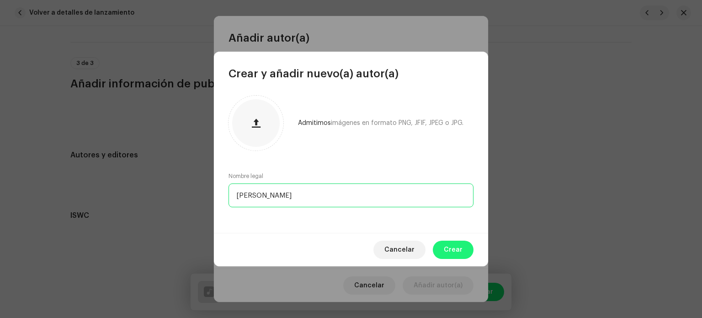
type input "[PERSON_NAME]"
click at [460, 250] on span "Crear" at bounding box center [453, 249] width 19 height 18
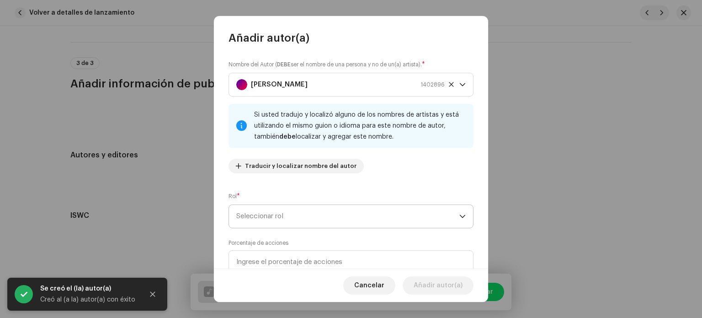
click at [272, 216] on span "Seleccionar rol" at bounding box center [347, 216] width 223 height 23
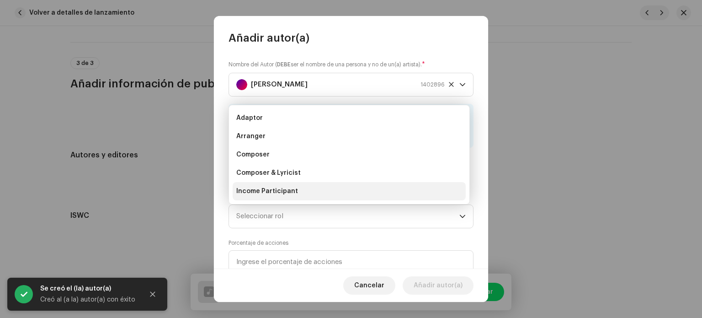
scroll to position [15, 0]
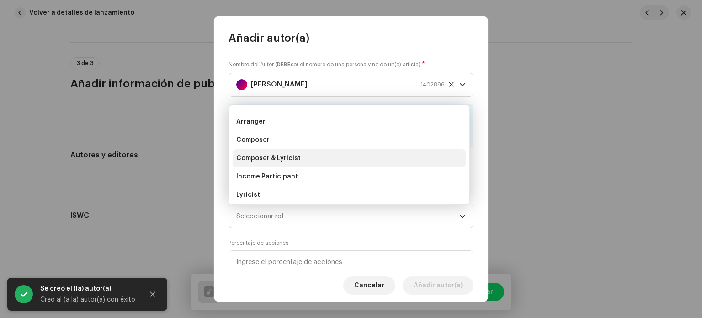
click at [279, 157] on span "Composer & Lyricist" at bounding box center [268, 158] width 64 height 9
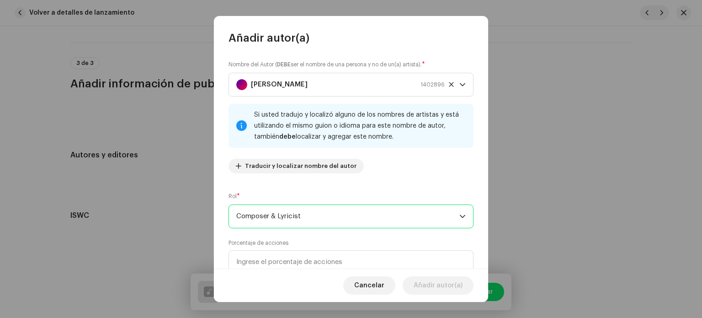
scroll to position [78, 0]
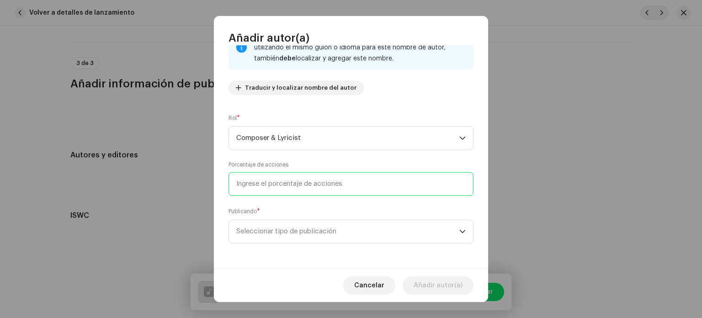
click at [282, 181] on input at bounding box center [351, 184] width 245 height 24
type input "100,00"
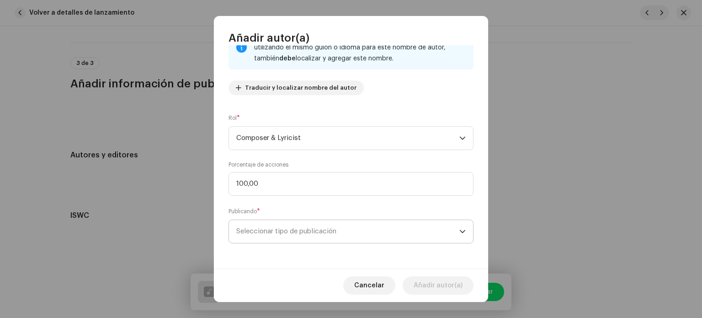
click at [267, 232] on span "Seleccionar tipo de publicación" at bounding box center [347, 231] width 223 height 23
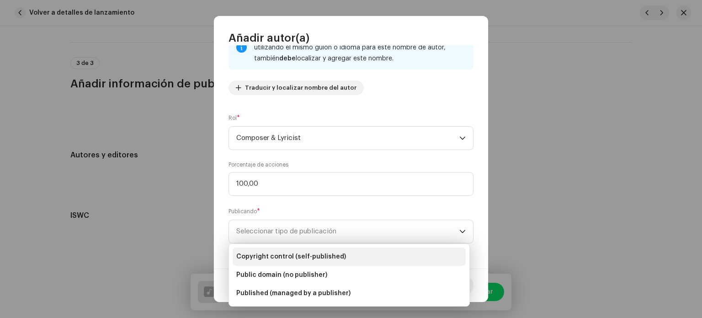
click at [266, 255] on span "Copyright control (self-published)" at bounding box center [291, 256] width 110 height 9
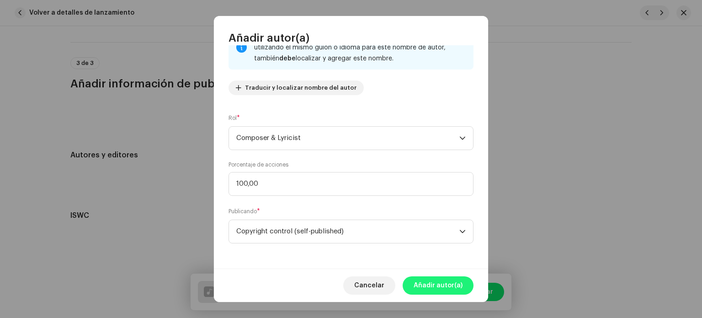
click at [427, 285] on span "Añadir autor(a)" at bounding box center [438, 285] width 49 height 18
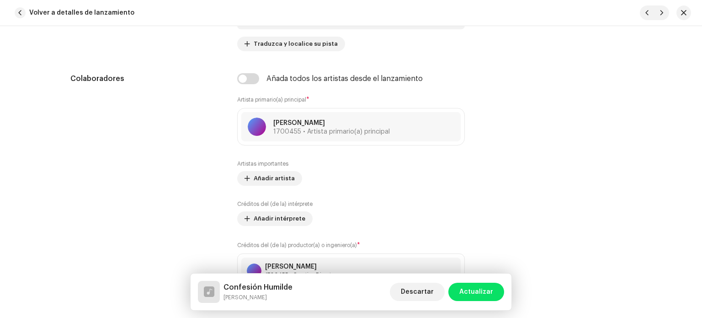
scroll to position [554, 0]
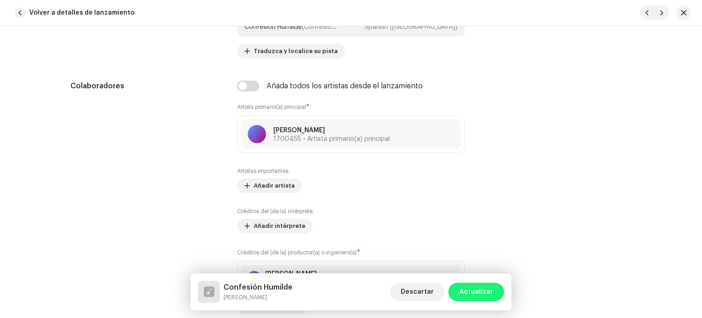
click at [474, 294] on span "Actualizar" at bounding box center [476, 291] width 34 height 18
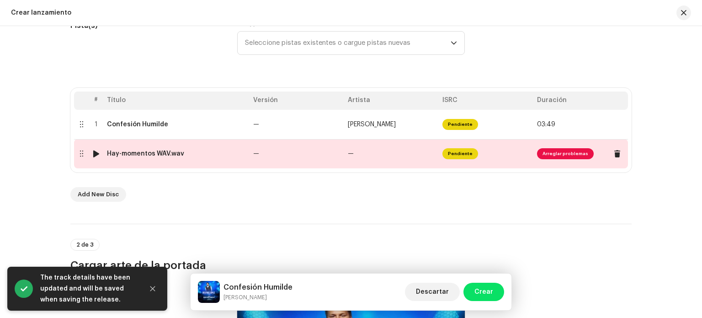
click at [285, 160] on td "—" at bounding box center [297, 153] width 95 height 29
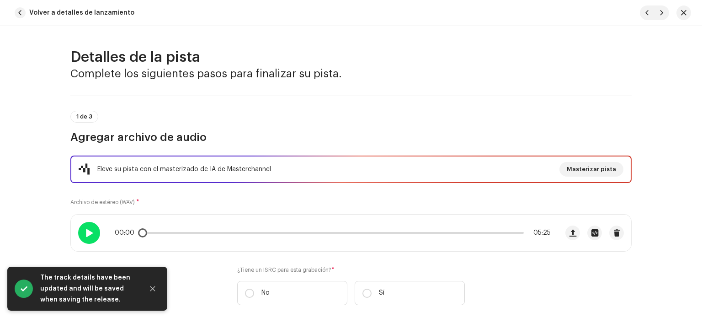
click at [90, 232] on span at bounding box center [89, 232] width 8 height 7
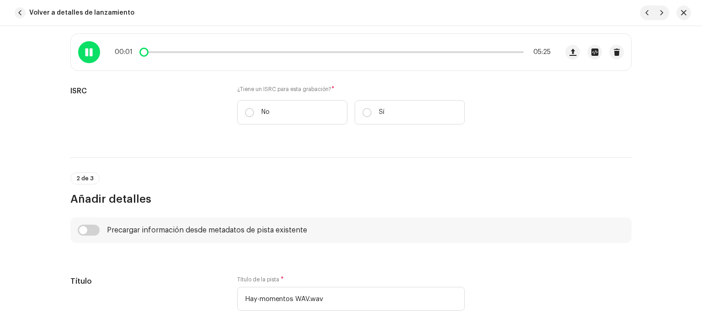
scroll to position [183, 0]
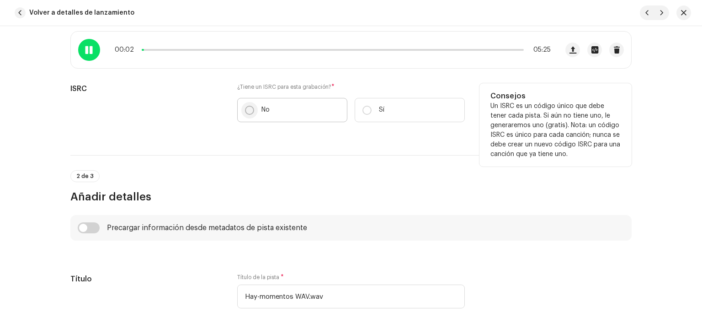
click at [246, 110] on input "No" at bounding box center [249, 110] width 9 height 9
radio input "true"
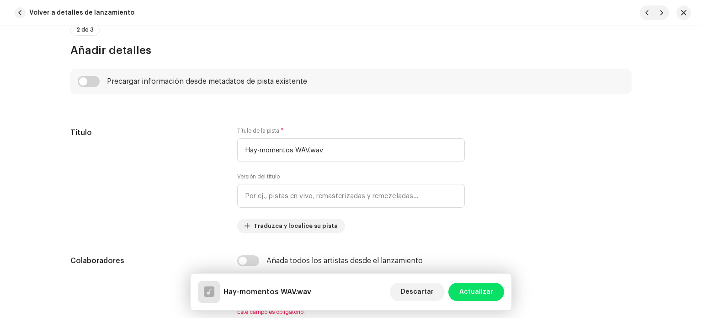
scroll to position [371, 0]
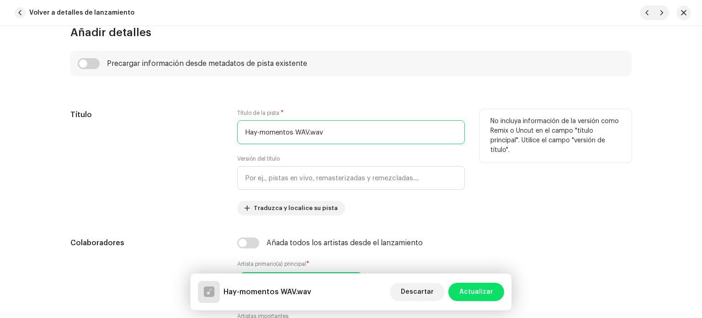
click at [328, 132] on input "Hay-momentos WAV.wav" at bounding box center [351, 132] width 228 height 24
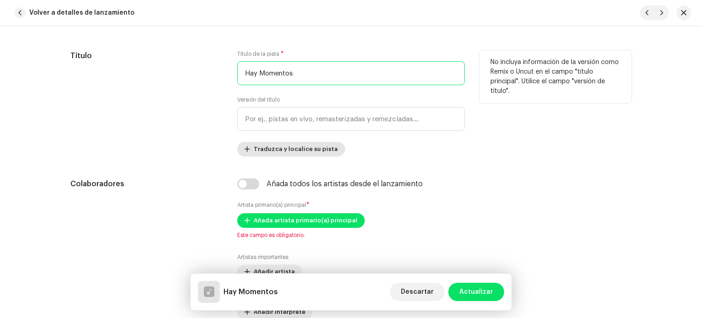
type input "Hay Momentos"
click at [283, 149] on span "Traduzca y localice su pista" at bounding box center [296, 149] width 84 height 18
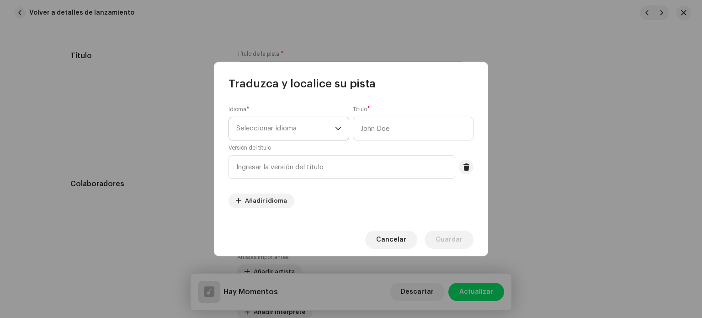
click at [280, 120] on span "Seleccionar idioma" at bounding box center [285, 128] width 99 height 23
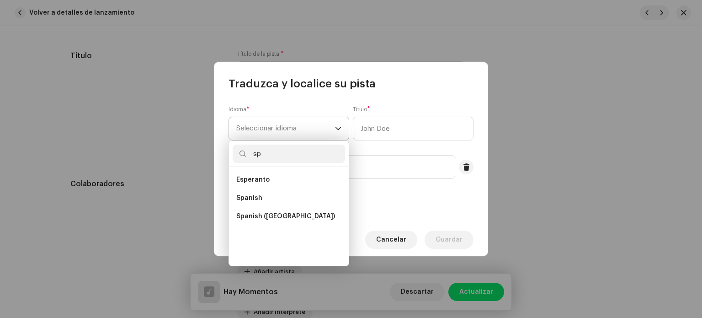
scroll to position [0, 0]
type input "sp"
click at [271, 216] on span "Spanish ([GEOGRAPHIC_DATA])" at bounding box center [285, 216] width 99 height 9
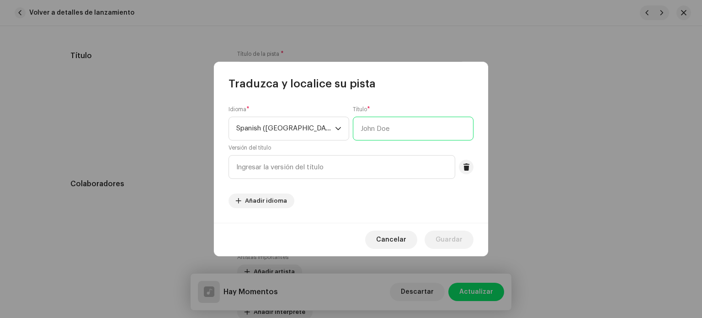
click at [381, 128] on input "text" at bounding box center [413, 129] width 121 height 24
type input "Confesión Humilde"
click at [311, 173] on input "text" at bounding box center [342, 167] width 227 height 24
type input "Confesión Humilde"
click at [457, 241] on span "Guardar" at bounding box center [449, 239] width 27 height 18
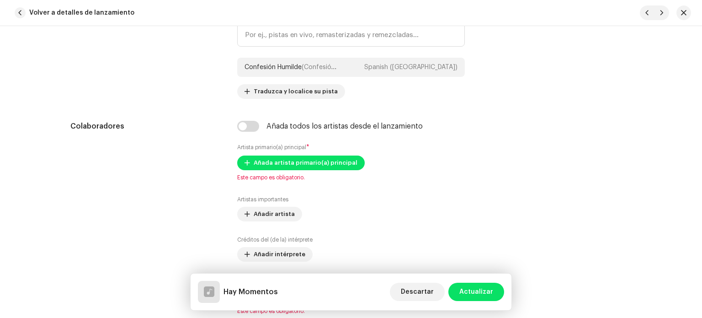
scroll to position [514, 0]
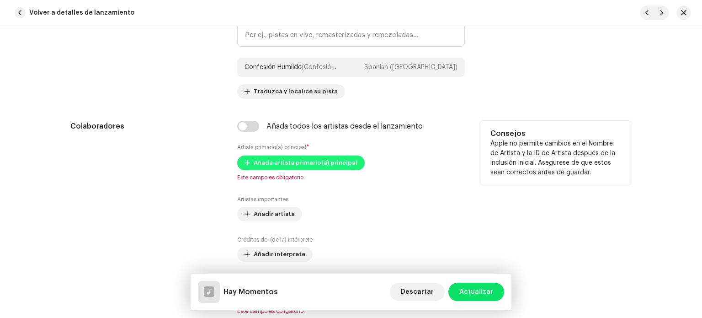
click at [312, 157] on span "Añada artista primario(a) principal" at bounding box center [306, 163] width 104 height 18
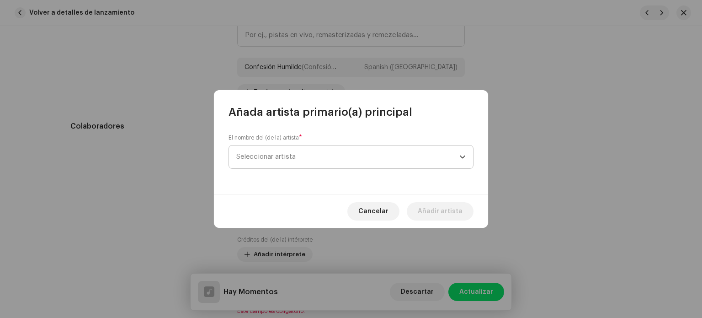
click at [293, 156] on span "Seleccionar artista" at bounding box center [265, 156] width 59 height 7
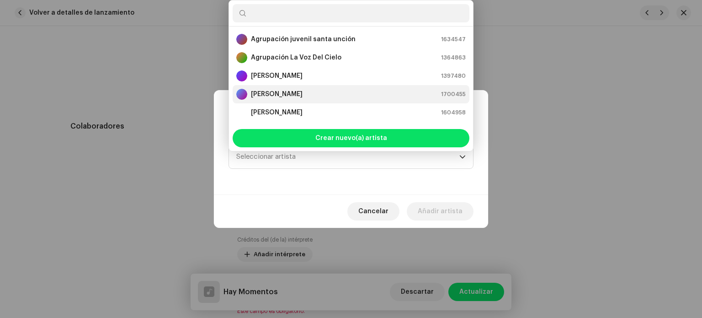
click at [295, 94] on strong "[PERSON_NAME]" at bounding box center [277, 94] width 52 height 9
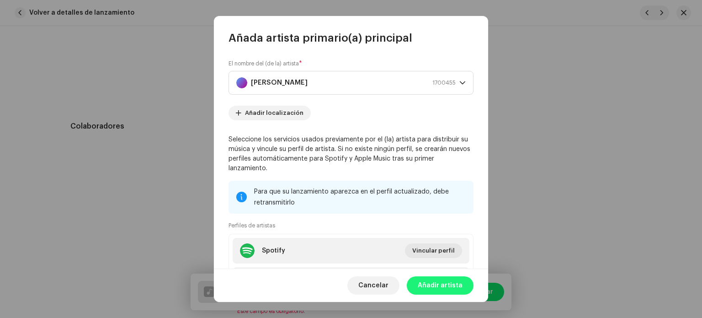
click at [438, 287] on span "Añadir artista" at bounding box center [440, 285] width 45 height 18
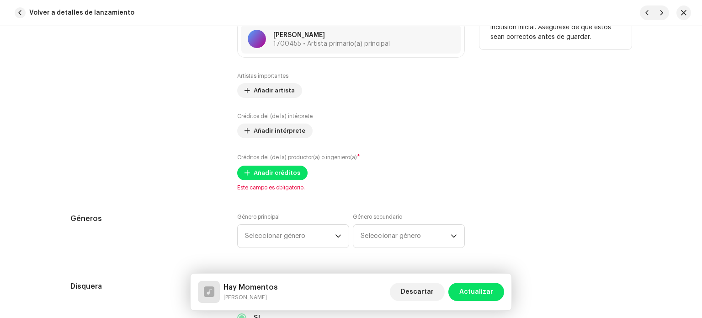
scroll to position [653, 0]
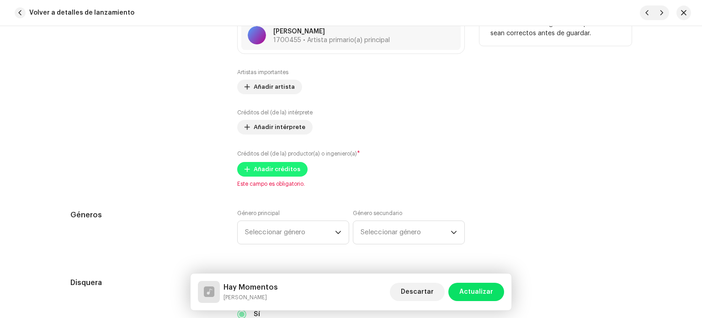
click at [272, 167] on span "Añadir créditos" at bounding box center [277, 169] width 47 height 18
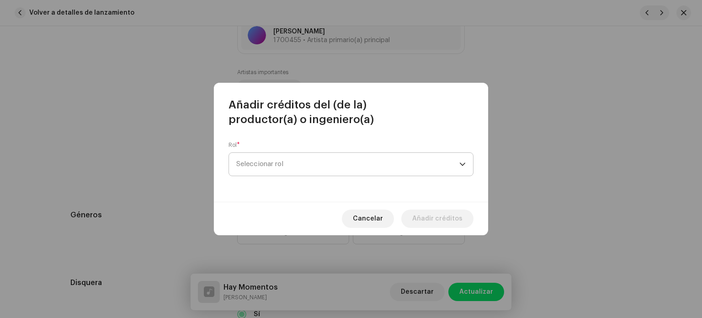
click at [271, 162] on span "Seleccionar rol" at bounding box center [347, 164] width 223 height 23
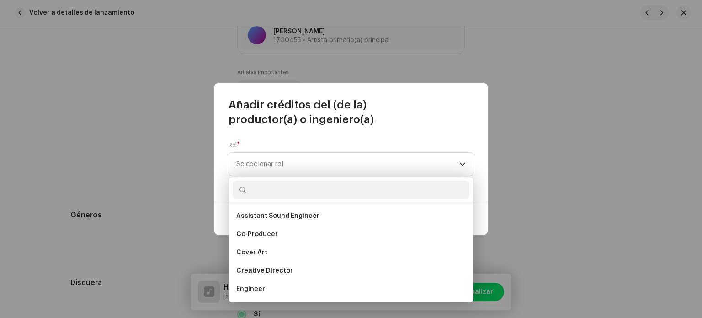
scroll to position [129, 0]
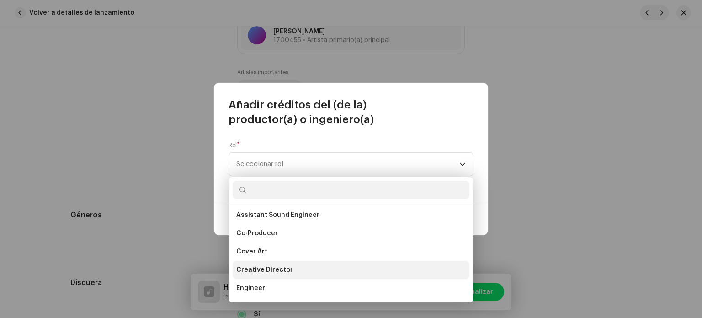
click at [266, 270] on span "Creative Director" at bounding box center [264, 269] width 57 height 9
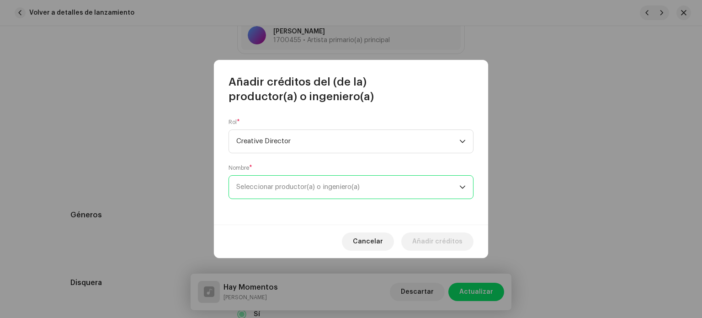
click at [293, 186] on span "Seleccionar productor(a) o ingeniero(a)" at bounding box center [297, 186] width 123 height 7
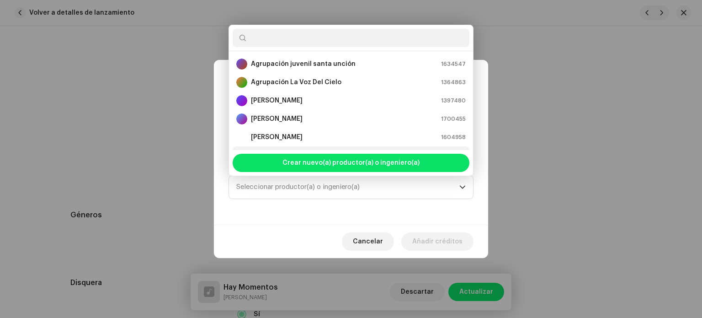
scroll to position [15, 0]
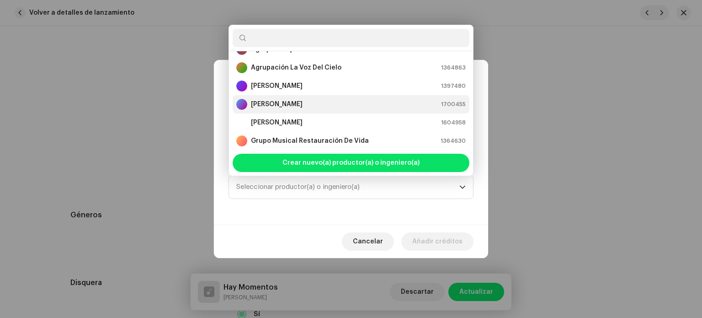
click at [303, 102] on strong "[PERSON_NAME]" at bounding box center [277, 104] width 52 height 9
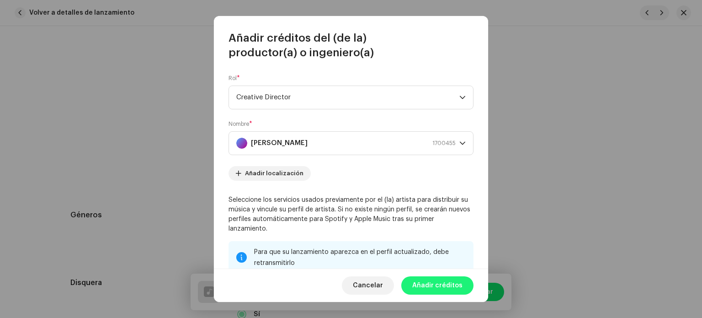
click at [430, 290] on span "Añadir créditos" at bounding box center [437, 285] width 50 height 18
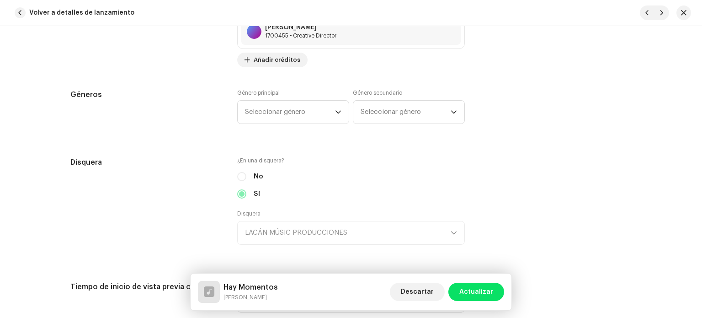
scroll to position [803, 0]
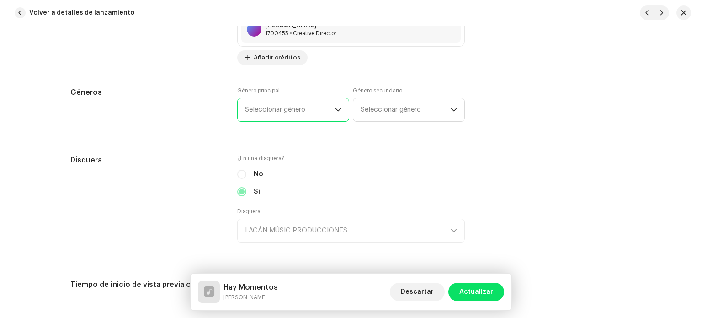
click at [293, 113] on span "Seleccionar género" at bounding box center [290, 109] width 90 height 23
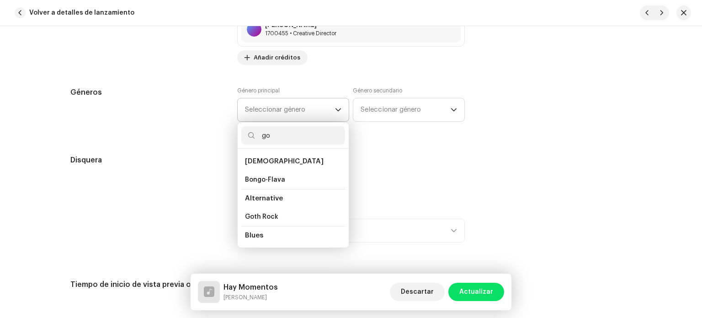
type input "go"
click at [293, 115] on span "Seleccionar género" at bounding box center [290, 109] width 90 height 23
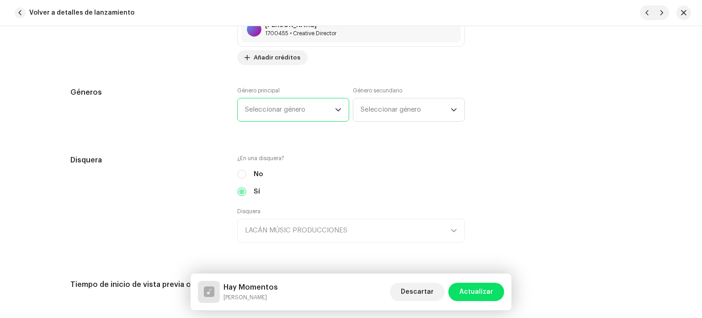
scroll to position [144, 0]
click at [288, 108] on span "Seleccionar género" at bounding box center [290, 109] width 90 height 23
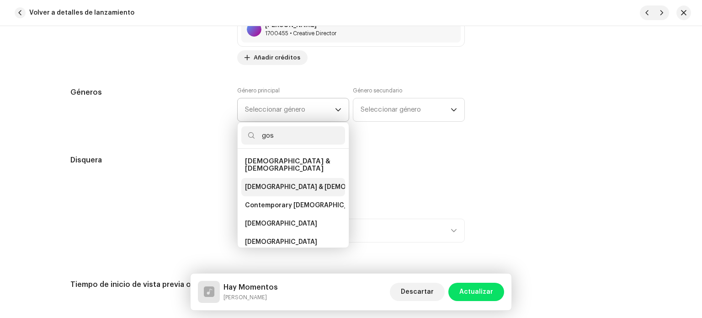
type input "gos"
click at [267, 182] on span "[DEMOGRAPHIC_DATA] & [DEMOGRAPHIC_DATA]" at bounding box center [321, 186] width 152 height 9
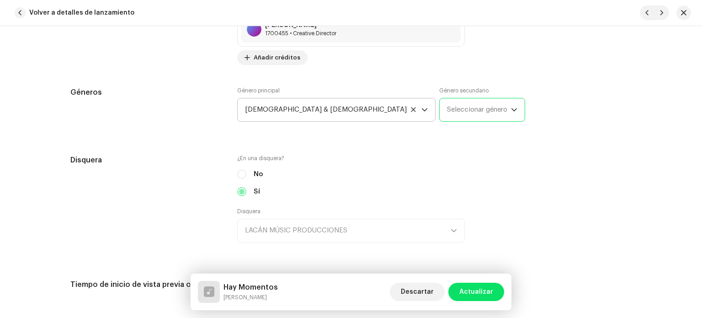
click at [447, 109] on span "Seleccionar género" at bounding box center [479, 109] width 64 height 23
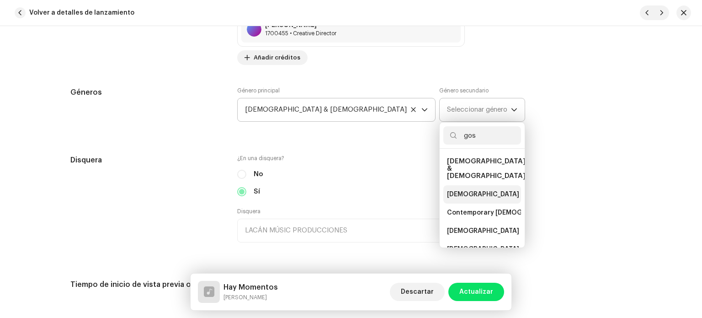
type input "gos"
click at [443, 185] on li "[DEMOGRAPHIC_DATA] & [DEMOGRAPHIC_DATA]" at bounding box center [482, 194] width 78 height 18
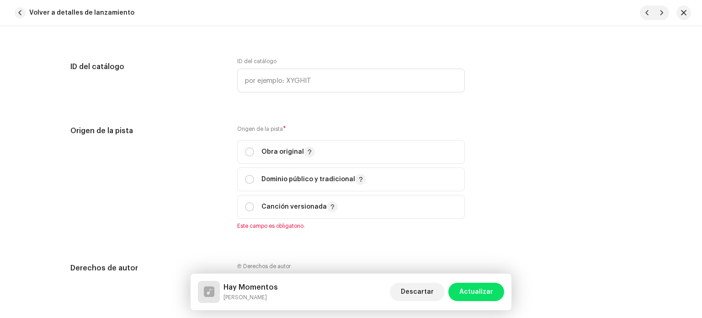
scroll to position [1088, 0]
click at [250, 207] on input "radio" at bounding box center [249, 206] width 9 height 9
radio input "true"
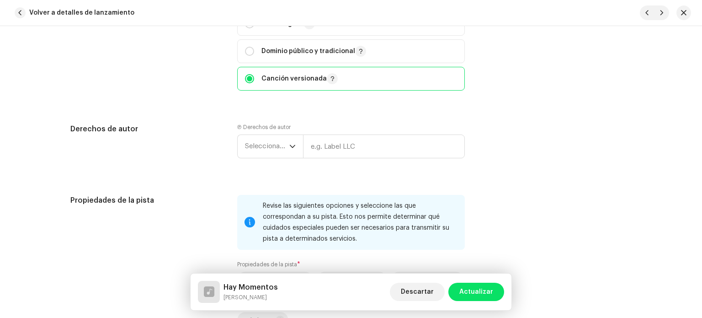
scroll to position [1217, 0]
click at [263, 145] on span "Seleccionar año" at bounding box center [267, 144] width 44 height 23
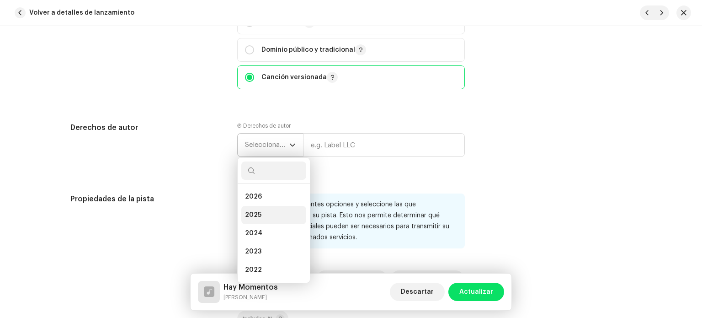
click at [258, 217] on span "2025" at bounding box center [253, 214] width 16 height 9
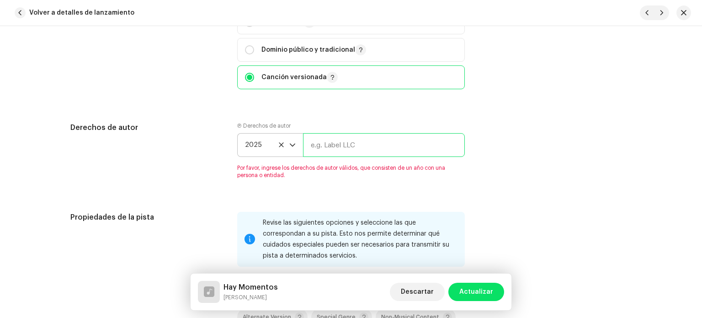
click at [346, 143] on input "text" at bounding box center [384, 145] width 162 height 24
type input "[PERSON_NAME] films sf"
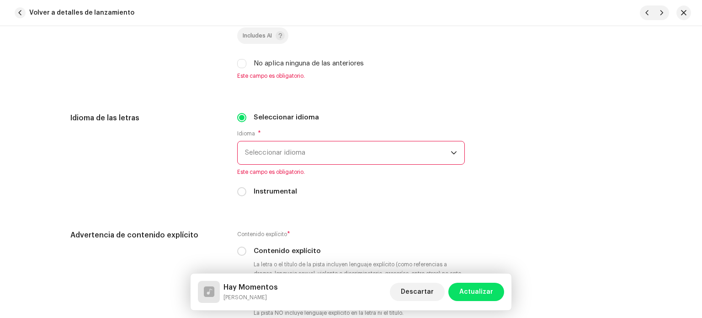
scroll to position [1501, 0]
click at [238, 68] on div "No aplica ninguna de las anteriores" at bounding box center [351, 63] width 228 height 10
click at [239, 66] on input "No aplica ninguna de las anteriores" at bounding box center [241, 63] width 9 height 9
checkbox input "true"
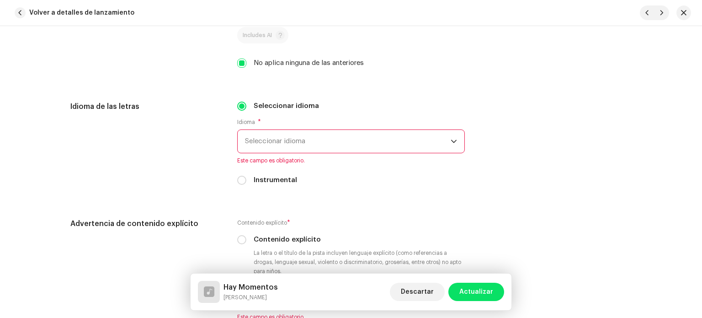
click at [261, 150] on span "Seleccionar idioma" at bounding box center [348, 141] width 206 height 23
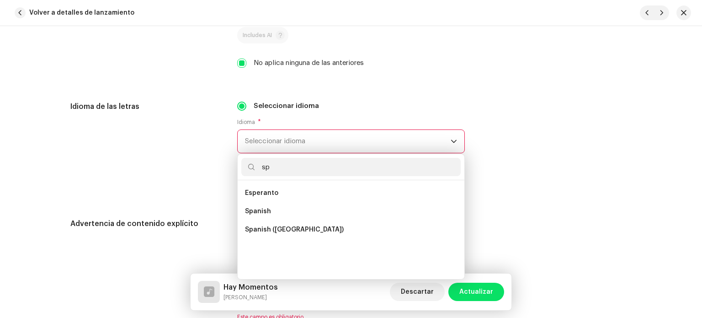
scroll to position [0, 0]
type input "sp"
click at [268, 230] on span "Spanish ([GEOGRAPHIC_DATA])" at bounding box center [294, 229] width 99 height 9
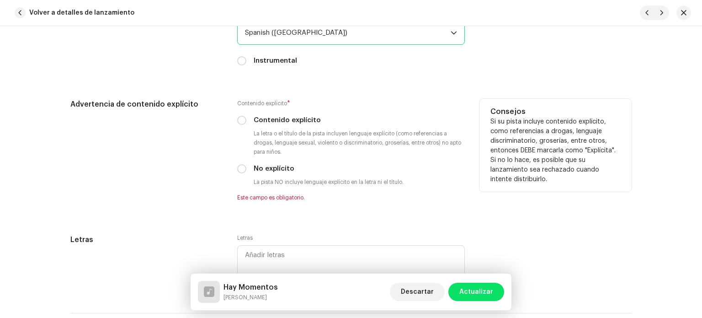
scroll to position [1610, 0]
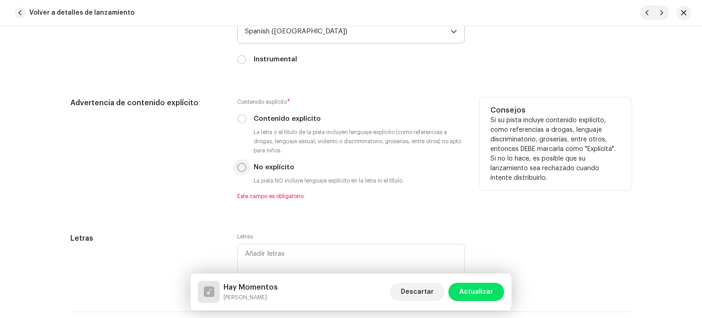
click at [239, 170] on input "No explícito" at bounding box center [241, 167] width 9 height 9
radio input "true"
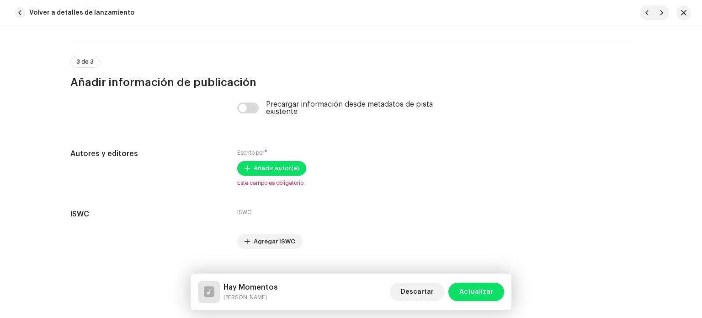
scroll to position [1870, 0]
click at [266, 171] on span "Añadir autor(a)" at bounding box center [276, 168] width 45 height 18
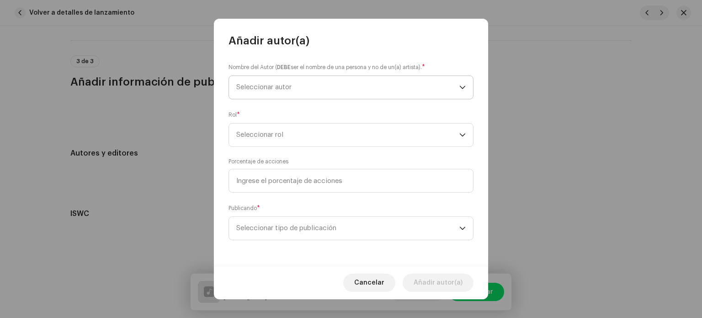
click at [275, 90] on span "Seleccionar autor" at bounding box center [263, 87] width 55 height 7
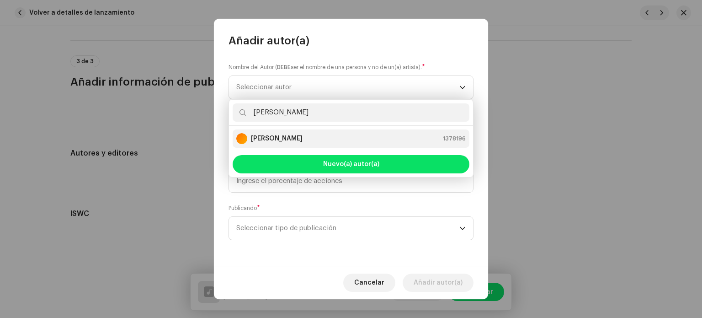
type input "[PERSON_NAME]"
click at [275, 139] on strong "[PERSON_NAME]" at bounding box center [277, 138] width 52 height 9
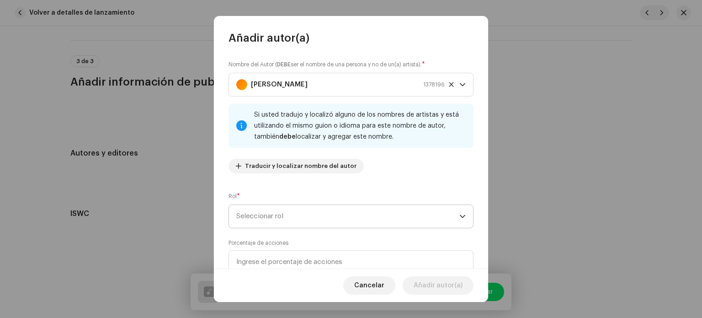
click at [257, 212] on span "Seleccionar rol" at bounding box center [347, 216] width 223 height 23
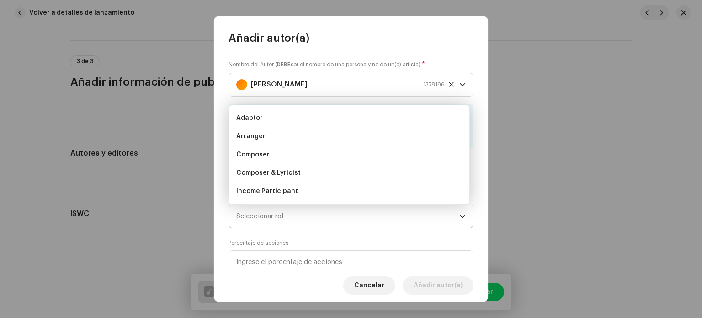
scroll to position [15, 0]
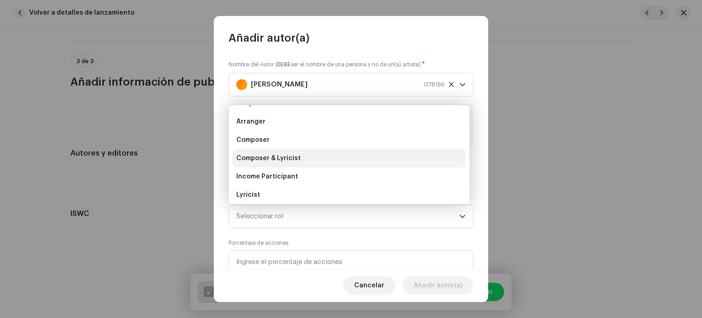
click at [285, 157] on span "Composer & Lyricist" at bounding box center [268, 158] width 64 height 9
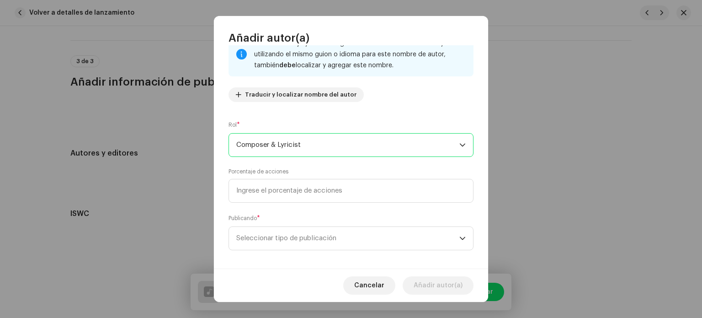
scroll to position [73, 0]
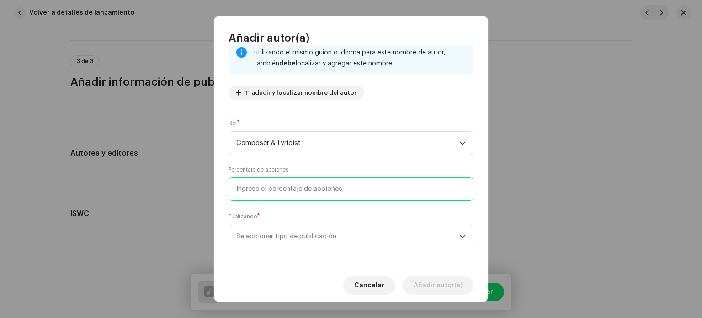
click at [281, 190] on input at bounding box center [351, 189] width 245 height 24
type input "100,00"
click at [272, 235] on span "Seleccionar tipo de publicación" at bounding box center [347, 236] width 223 height 23
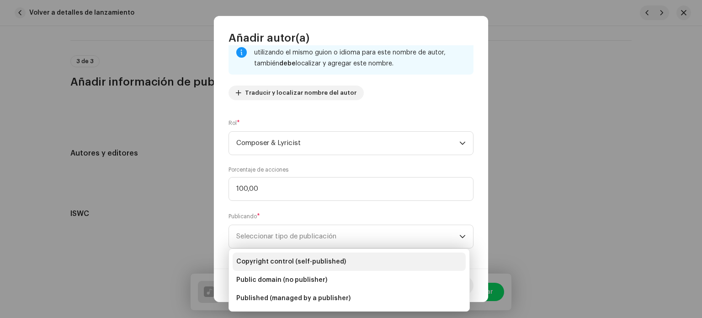
click at [272, 259] on span "Copyright control (self-published)" at bounding box center [291, 261] width 110 height 9
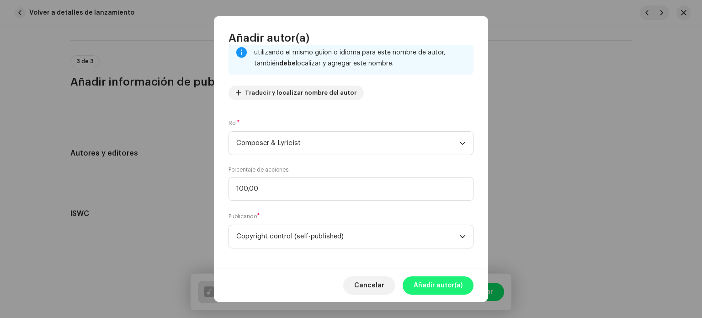
click at [439, 289] on span "Añadir autor(a)" at bounding box center [438, 285] width 49 height 18
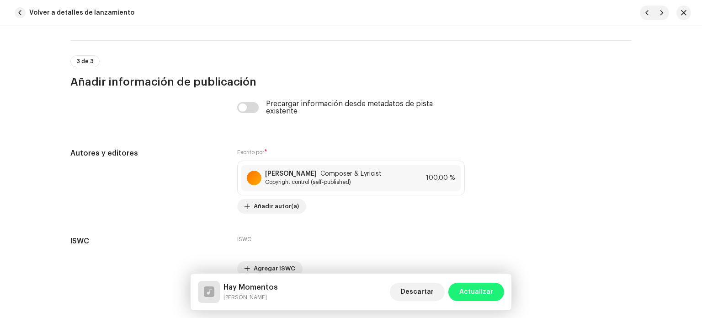
click at [471, 290] on span "Actualizar" at bounding box center [476, 291] width 34 height 18
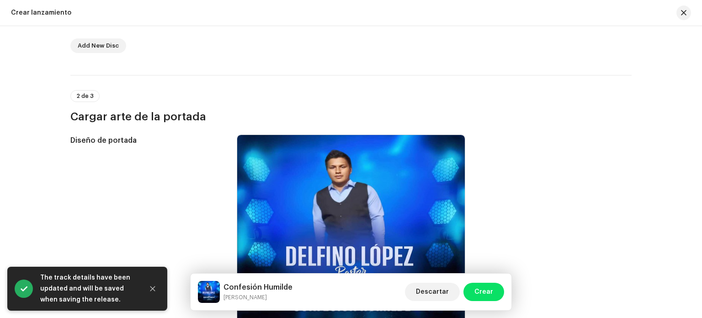
scroll to position [294, 0]
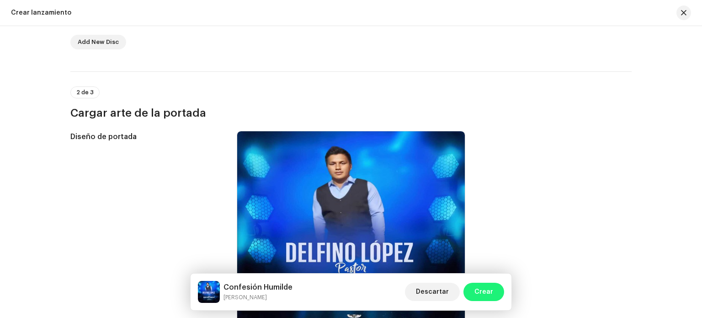
click at [479, 293] on span "Crear" at bounding box center [483, 291] width 19 height 18
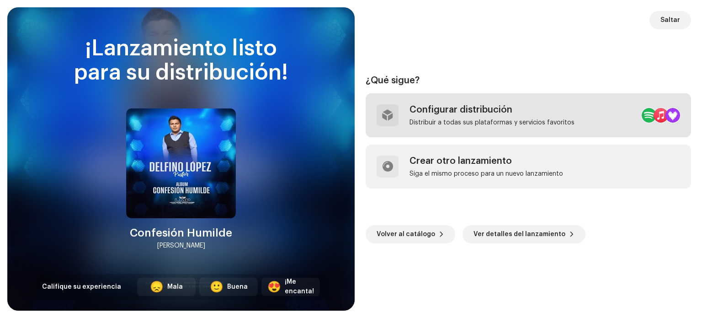
click at [495, 115] on div "Configurar distribución Distribuir a todas sus plataformas y servicios favoritos" at bounding box center [492, 115] width 165 height 22
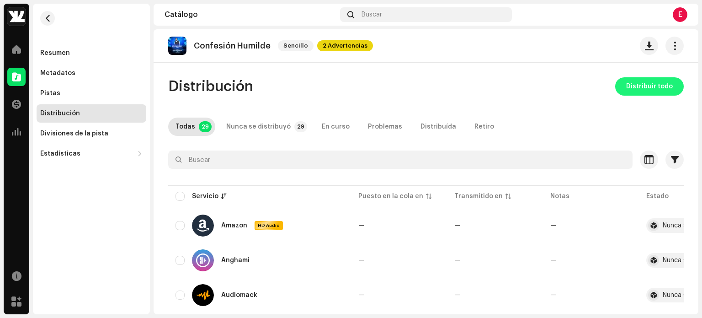
click at [649, 85] on span "Distribuir todo" at bounding box center [649, 86] width 47 height 18
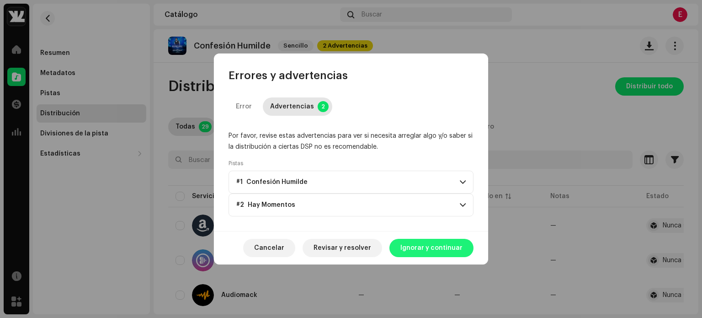
click at [439, 249] on span "Ignorar y continuar" at bounding box center [431, 248] width 62 height 18
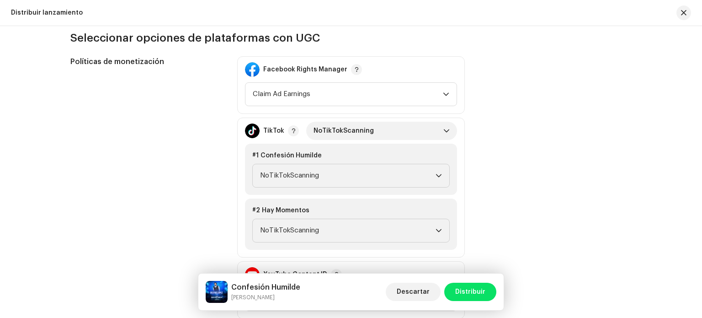
scroll to position [1004, 0]
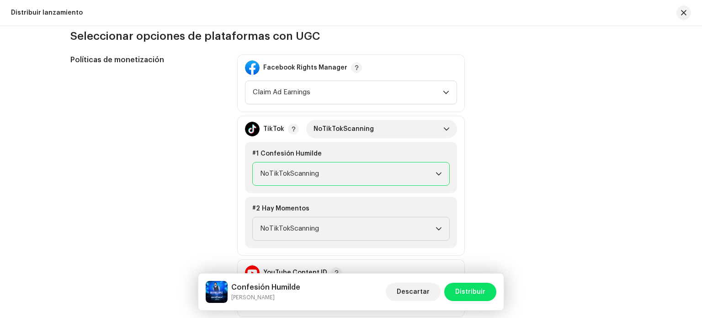
click at [322, 175] on span "NoTikTokScanning" at bounding box center [348, 173] width 176 height 23
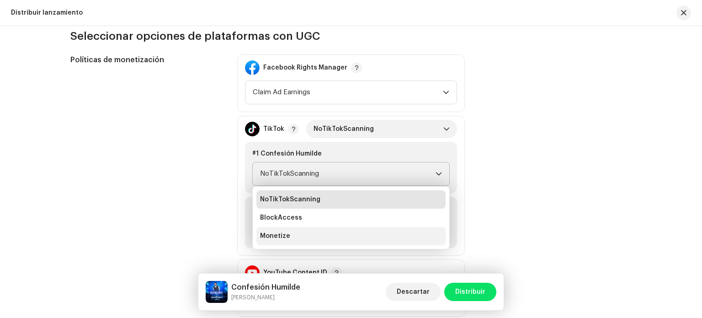
click at [289, 239] on li "Monetize" at bounding box center [350, 236] width 189 height 18
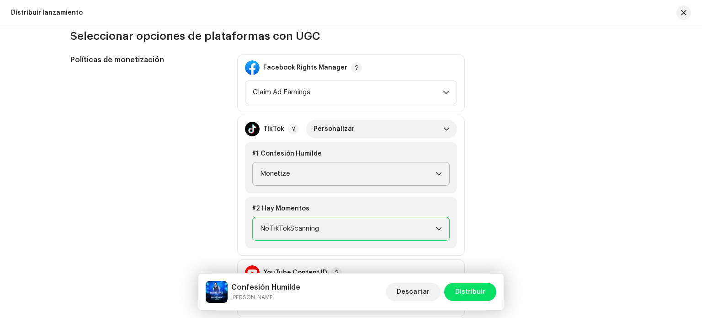
click at [299, 232] on span "NoTikTokScanning" at bounding box center [348, 228] width 176 height 23
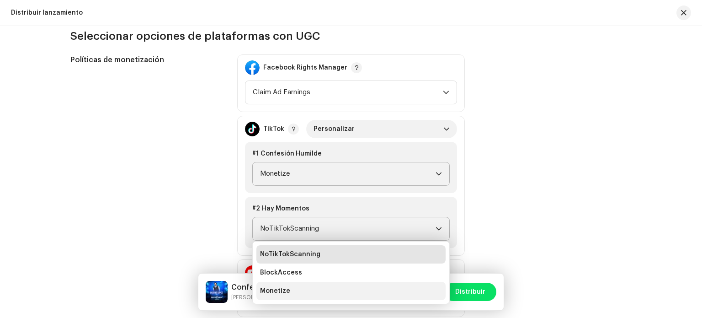
click at [276, 294] on li "Monetize" at bounding box center [350, 291] width 189 height 18
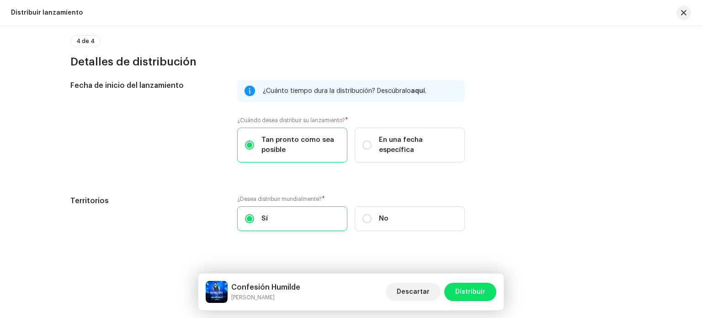
scroll to position [1640, 0]
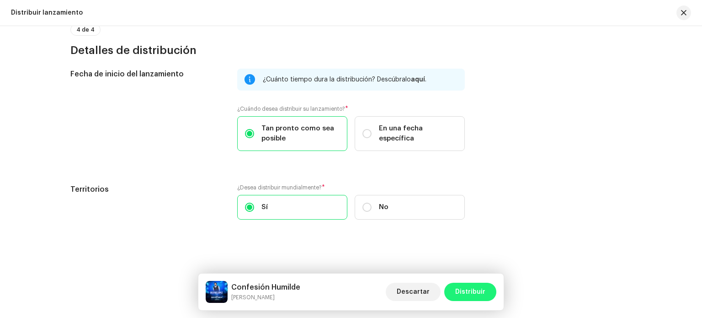
click at [476, 294] on span "Distribuir" at bounding box center [470, 291] width 30 height 18
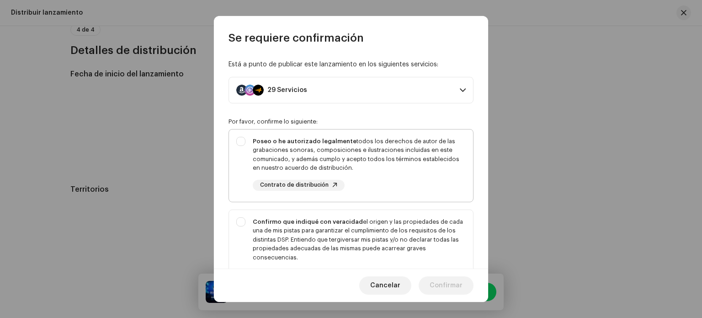
click at [309, 154] on div "Poseo o he autorizado legalmente todos los derechos de autor de las grabaciones…" at bounding box center [359, 155] width 213 height 36
checkbox input "true"
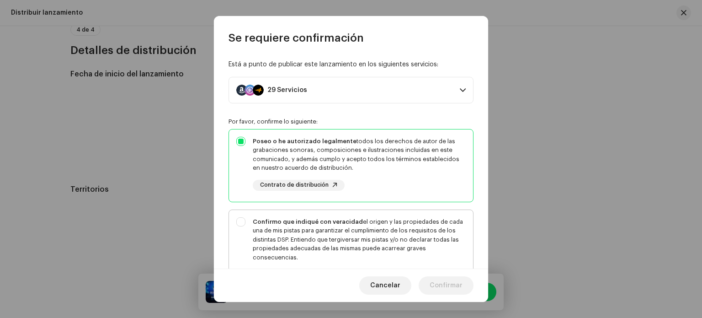
click at [300, 239] on div "Confirmo que indiqué con veracidad el origen y las propiedades de cada una de m…" at bounding box center [359, 239] width 213 height 45
checkbox input "true"
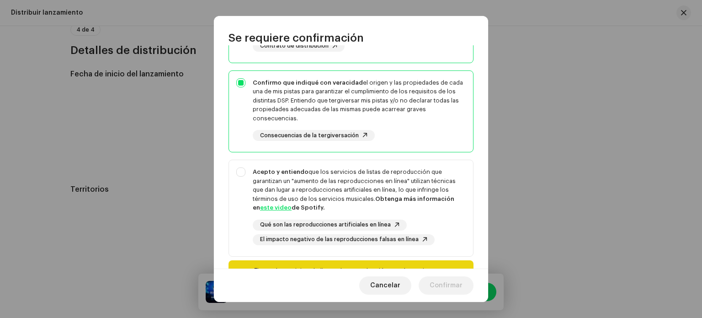
scroll to position [140, 0]
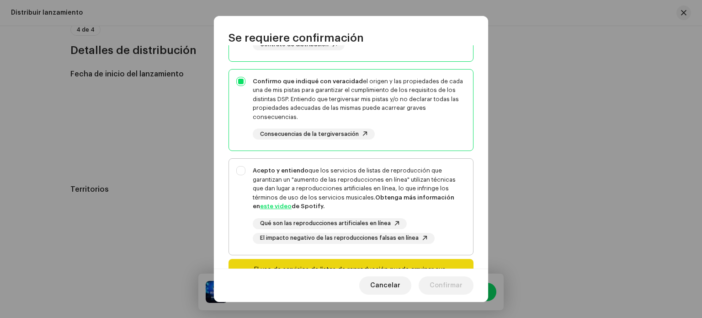
click at [323, 190] on div "Acepto y entiendo que los servicios de listas de reproducción que garantizan un…" at bounding box center [359, 188] width 213 height 45
checkbox input "true"
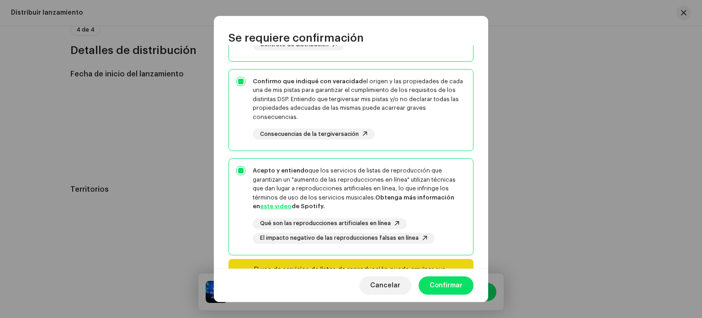
scroll to position [199, 0]
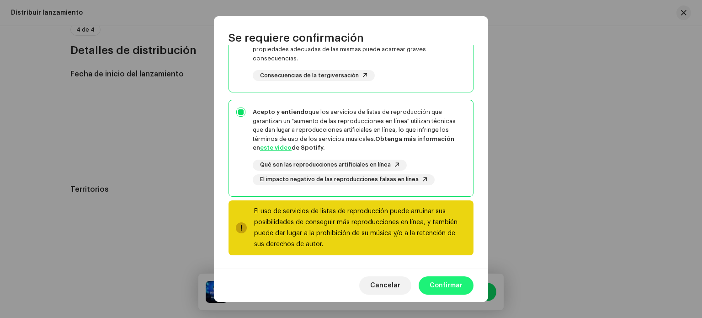
click at [442, 285] on span "Confirmar" at bounding box center [446, 285] width 33 height 18
